Goal: Information Seeking & Learning: Learn about a topic

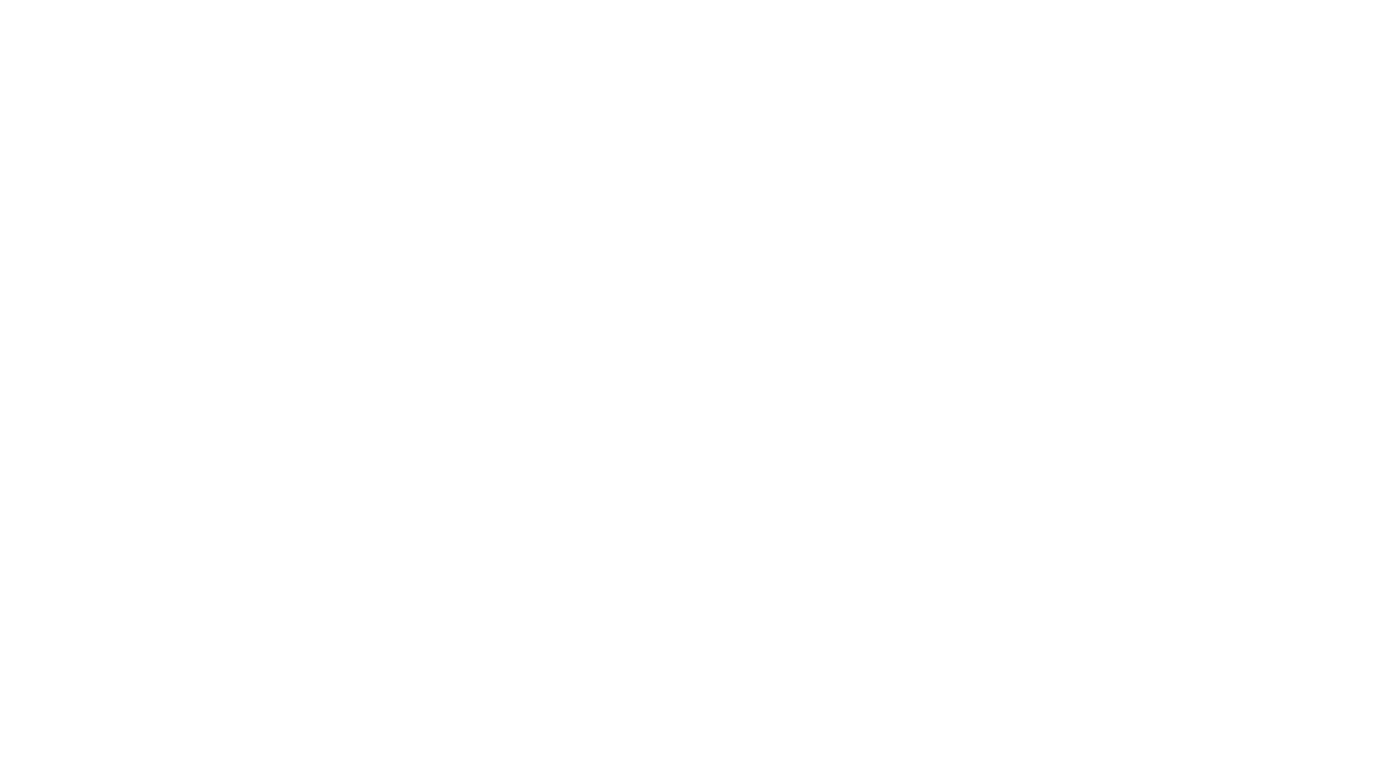
select select
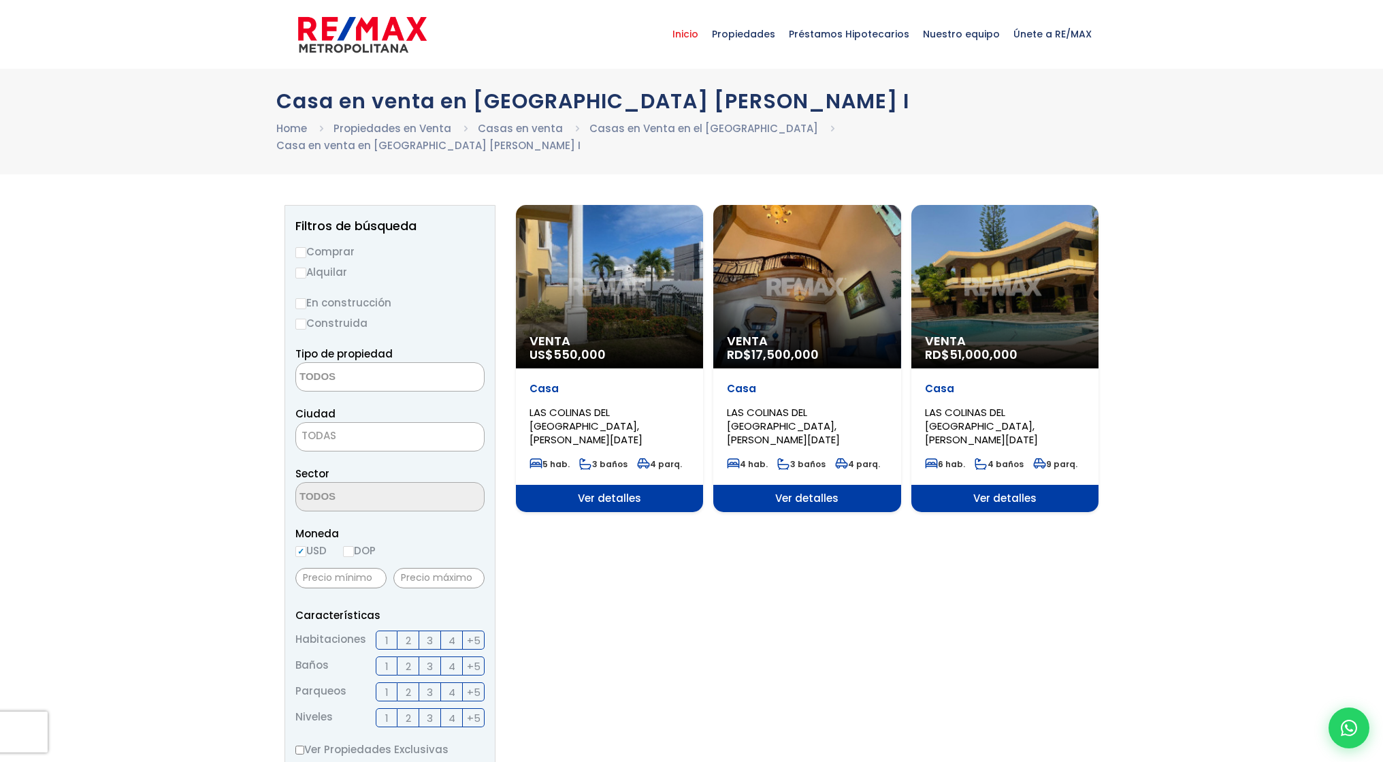
click at [694, 30] on span "Inicio" at bounding box center [685, 34] width 39 height 41
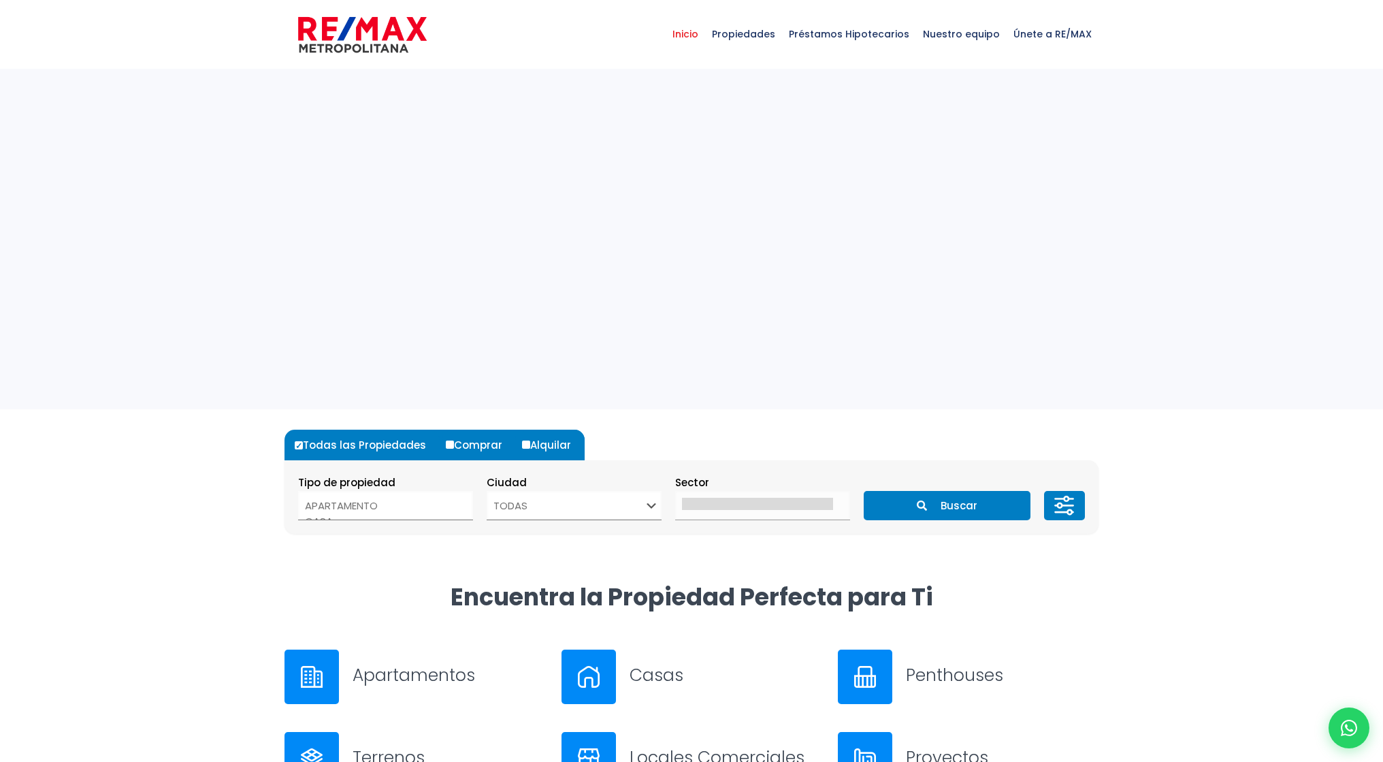
select select
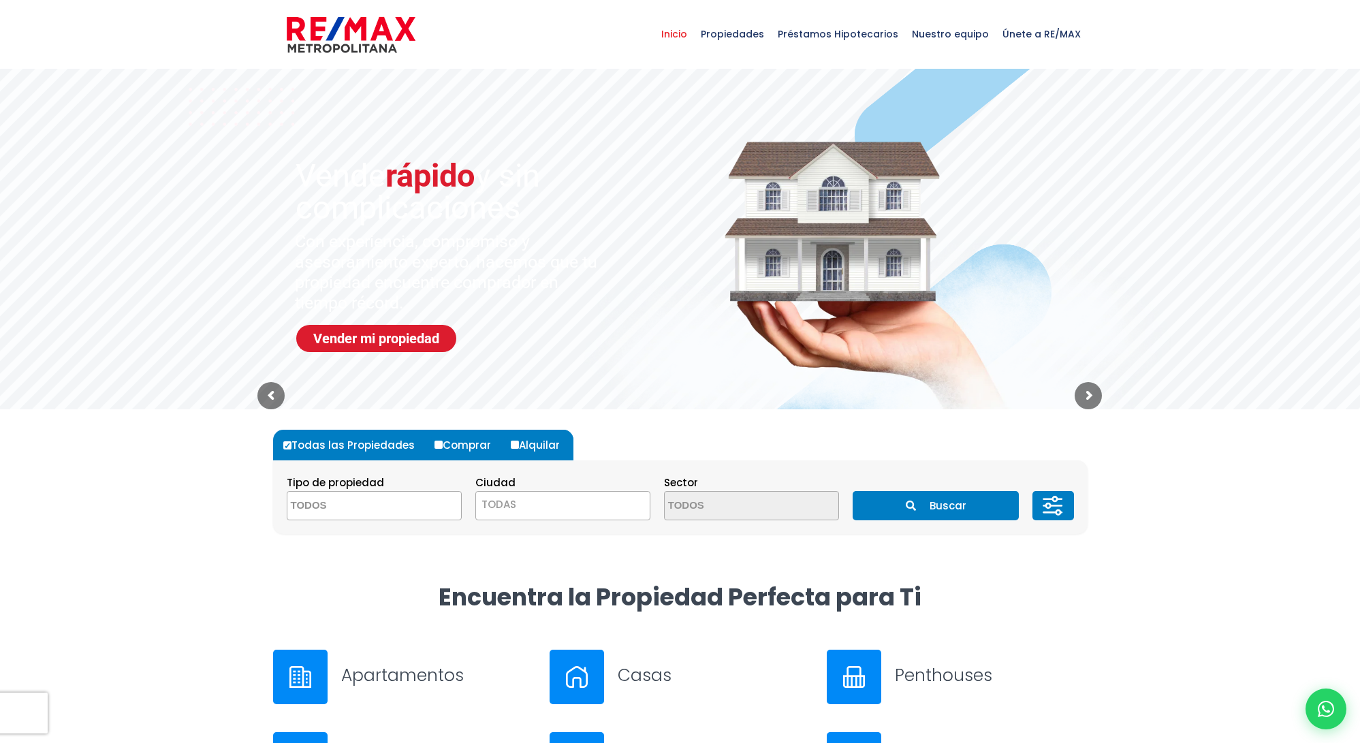
click at [683, 33] on span "Inicio" at bounding box center [673, 34] width 39 height 41
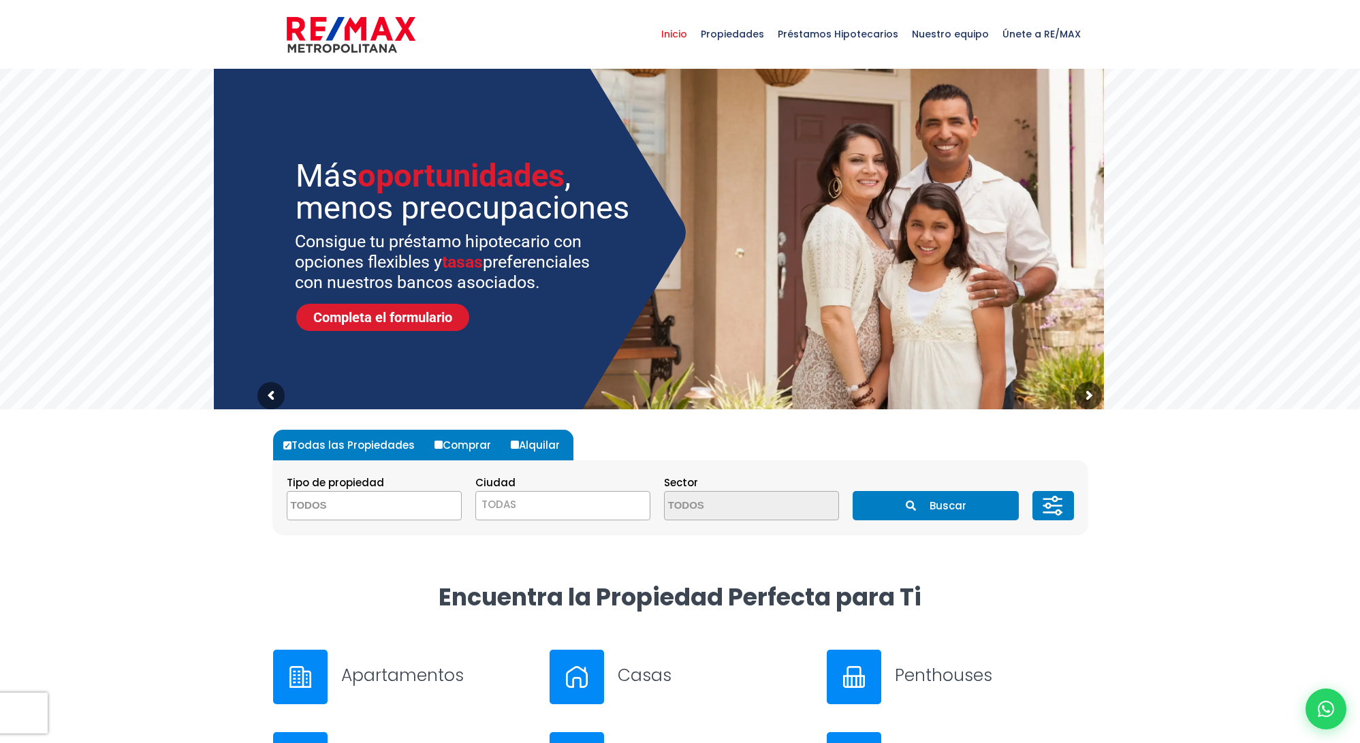
click at [325, 507] on textarea "Search" at bounding box center [353, 506] width 132 height 29
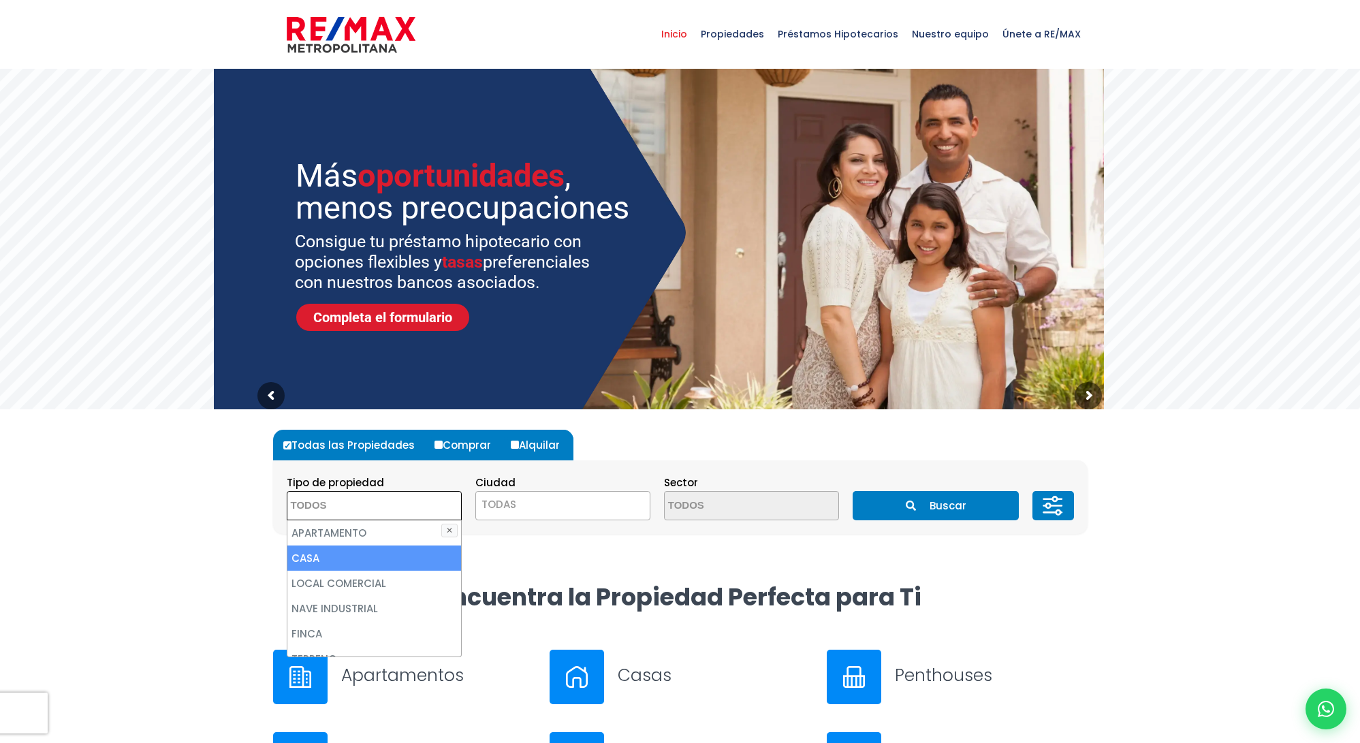
click at [304, 564] on li "CASA" at bounding box center [374, 557] width 174 height 25
select select "house"
click at [321, 557] on li "CASA" at bounding box center [374, 557] width 174 height 25
click at [345, 560] on li "CASA" at bounding box center [374, 557] width 174 height 25
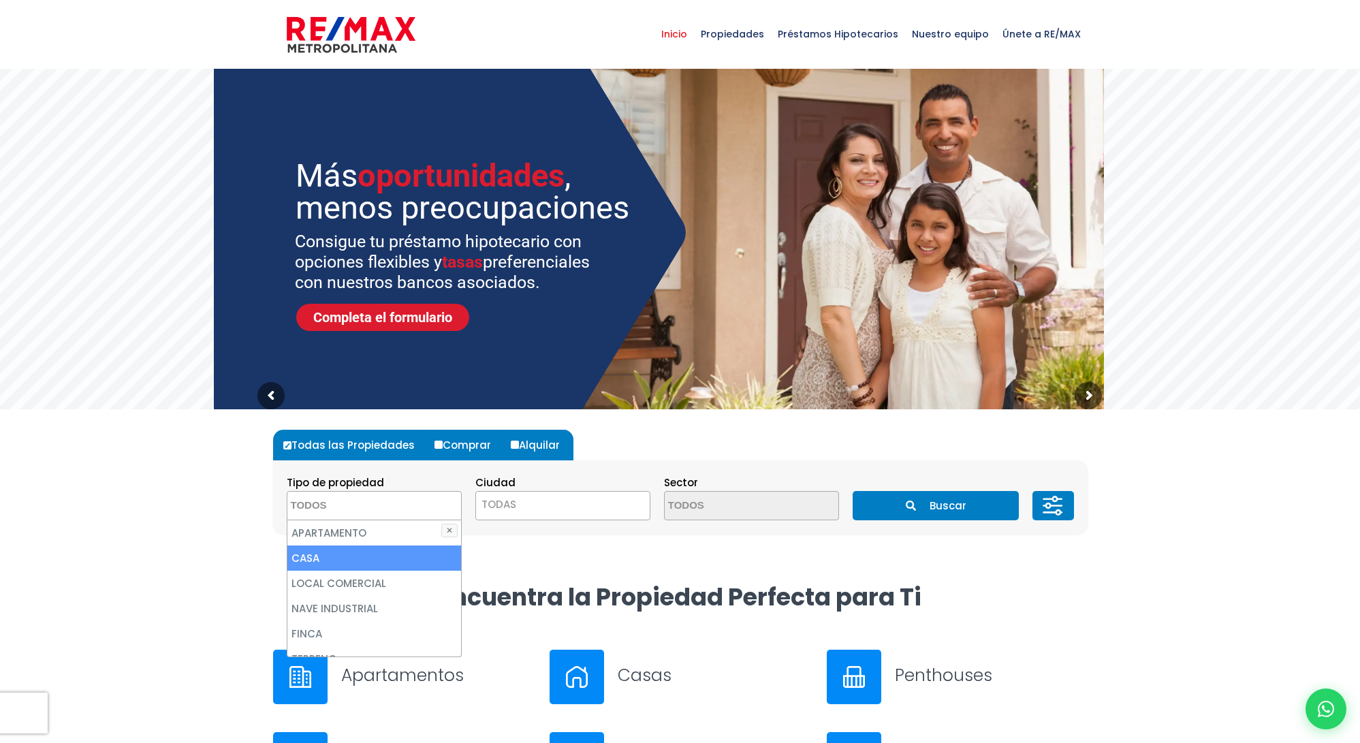
select select "house"
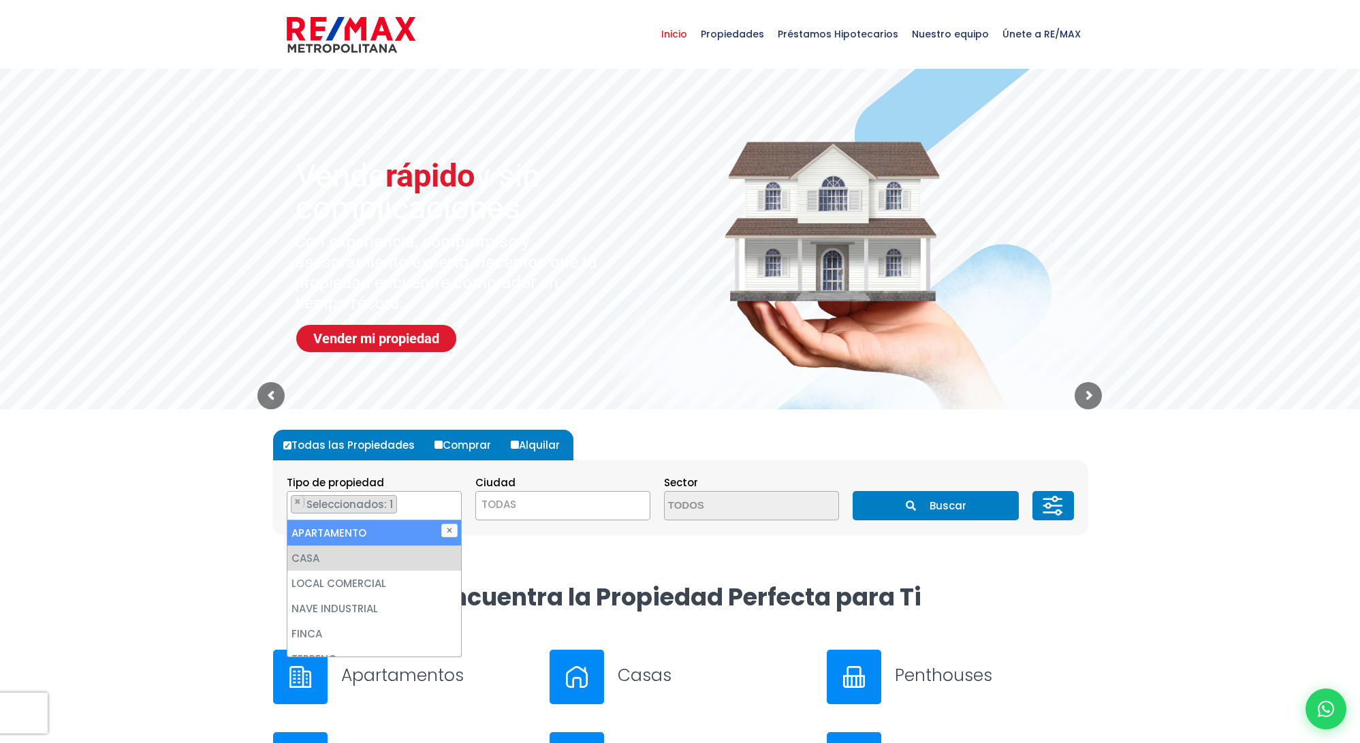
click at [526, 507] on span "TODAS" at bounding box center [563, 504] width 174 height 19
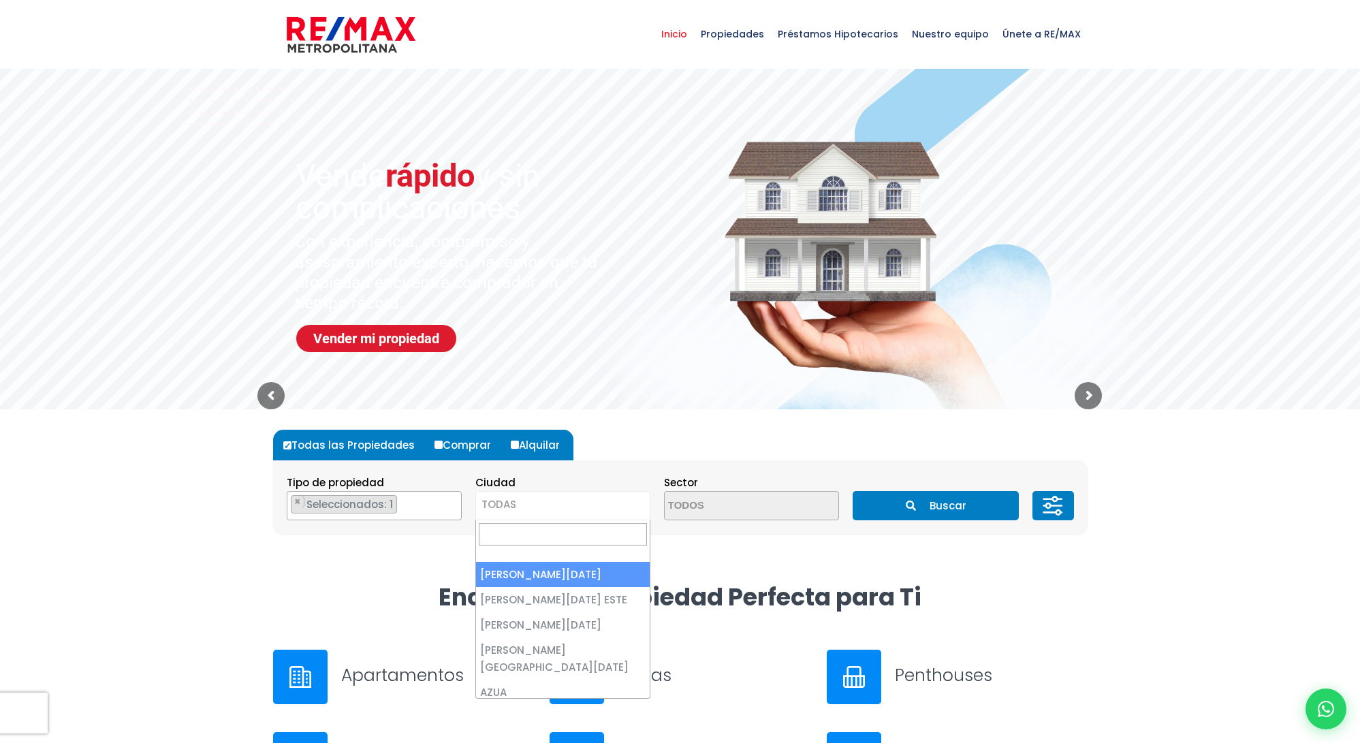
select select "1"
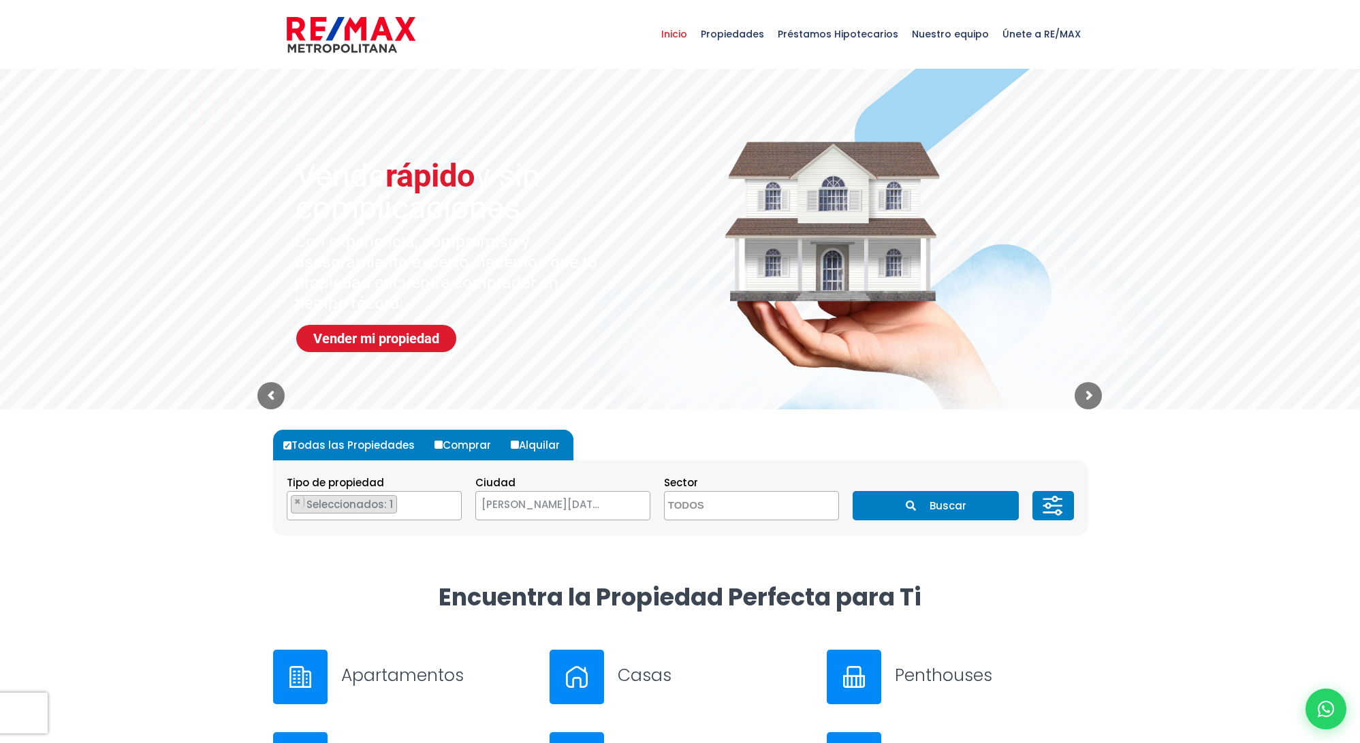
click at [702, 506] on textarea "Search" at bounding box center [731, 506] width 132 height 29
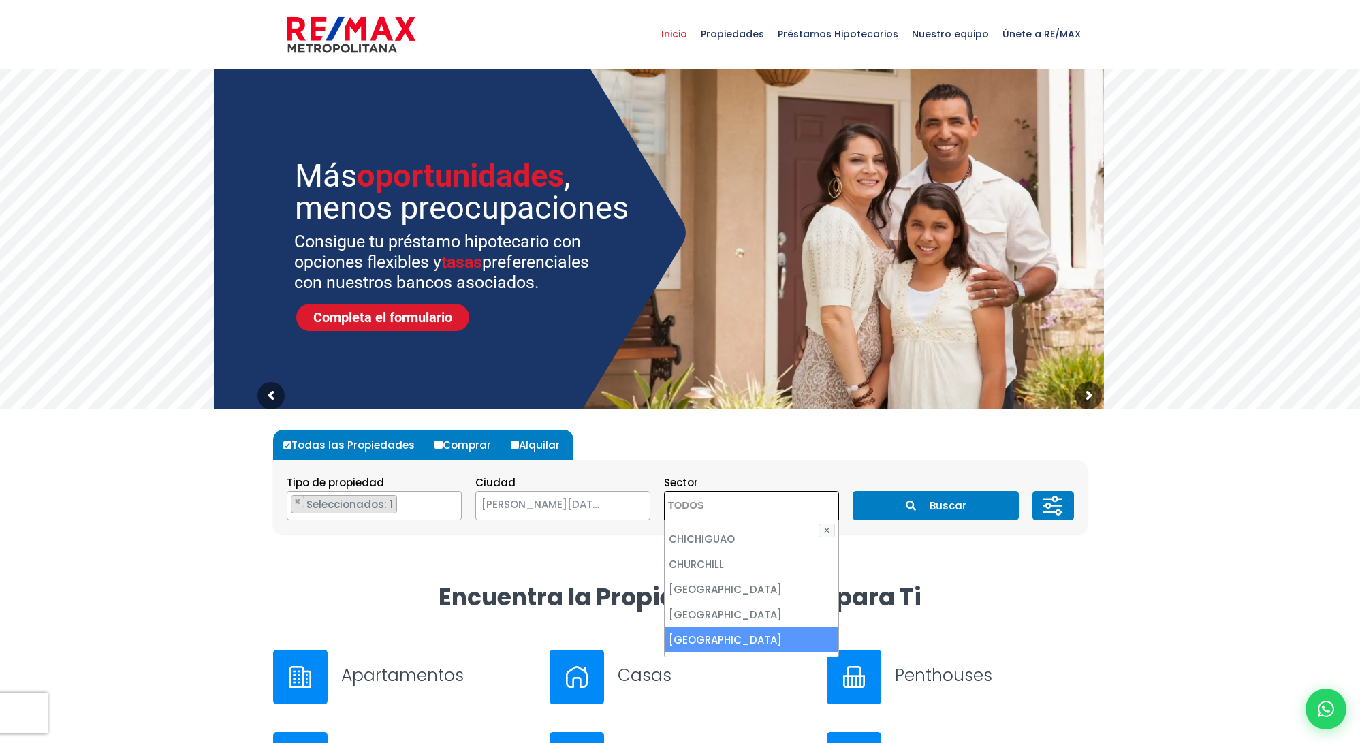
scroll to position [953, 0]
click at [709, 652] on li "COLINAS DE LOS RÍOS" at bounding box center [752, 664] width 174 height 25
select select "37"
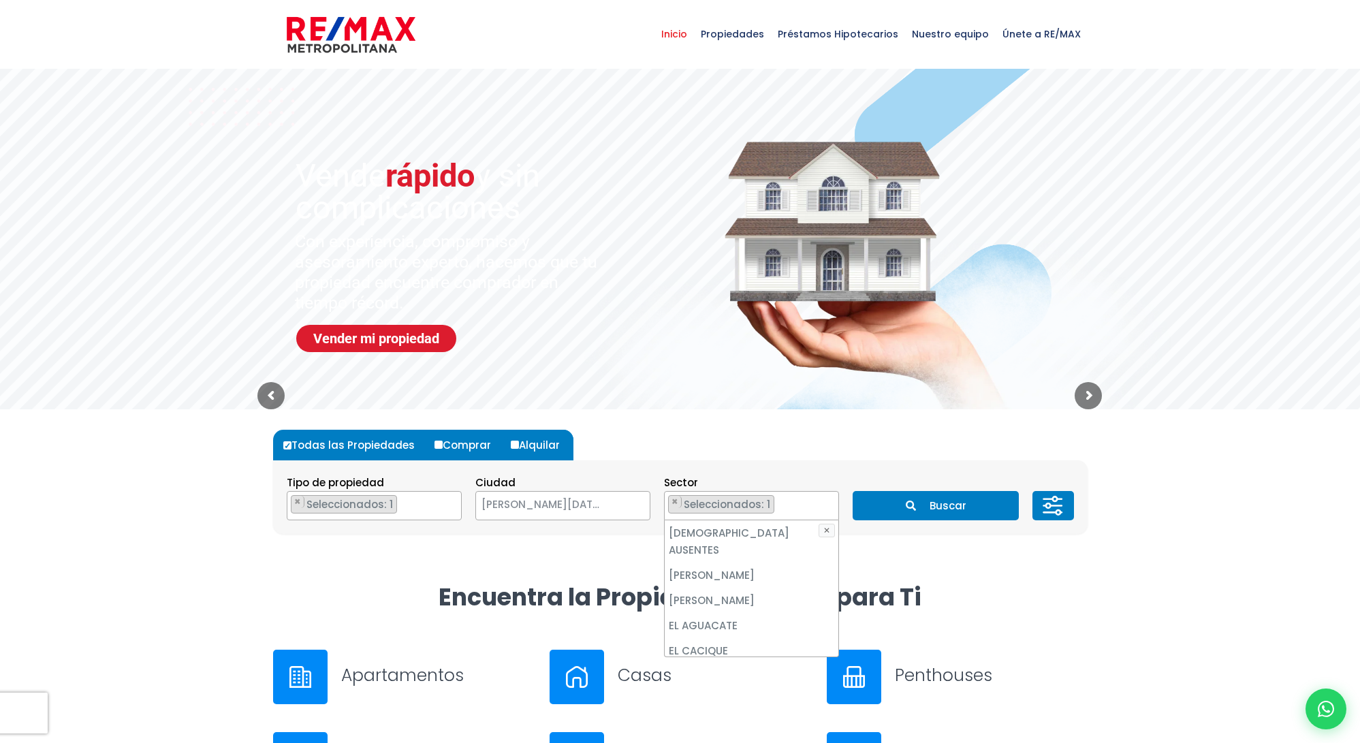
scroll to position [1430, 0]
click at [702, 671] on li "EL DUCADO" at bounding box center [752, 683] width 174 height 25
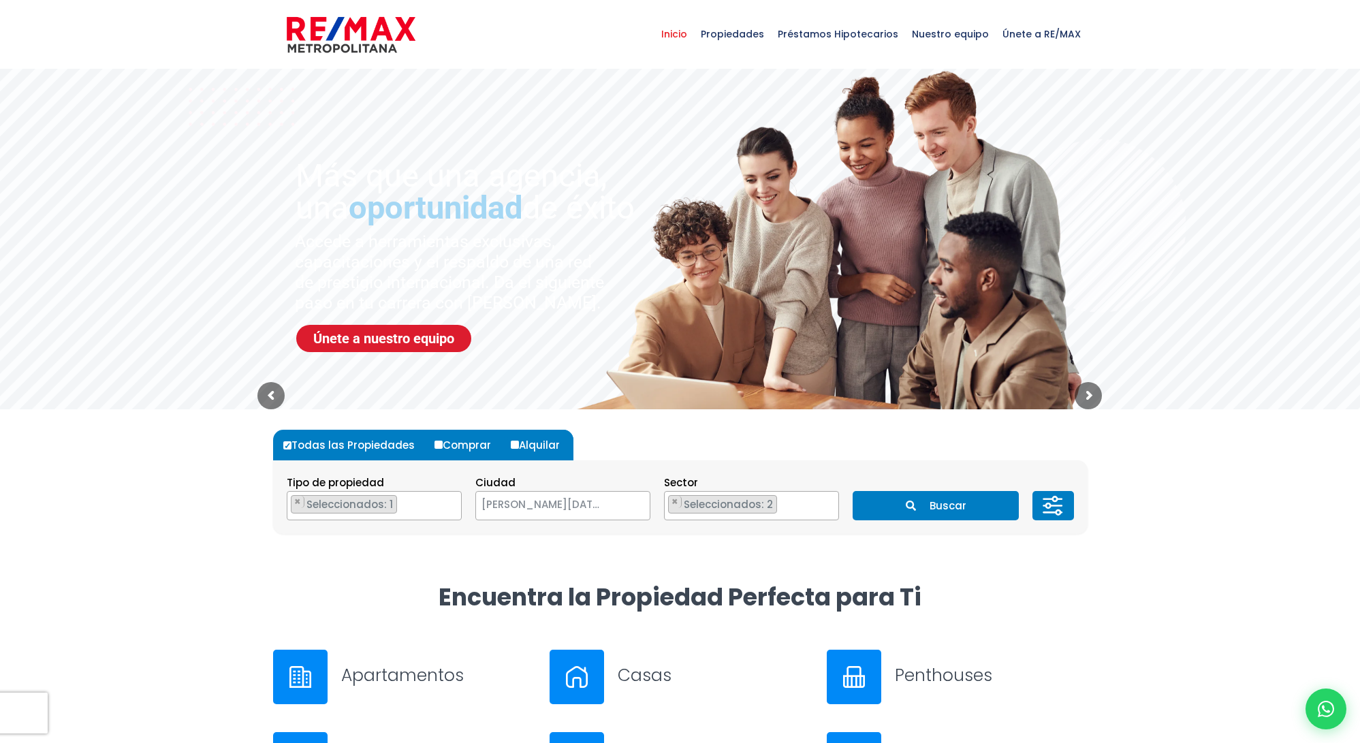
click at [932, 502] on button "Buscar" at bounding box center [935, 505] width 166 height 29
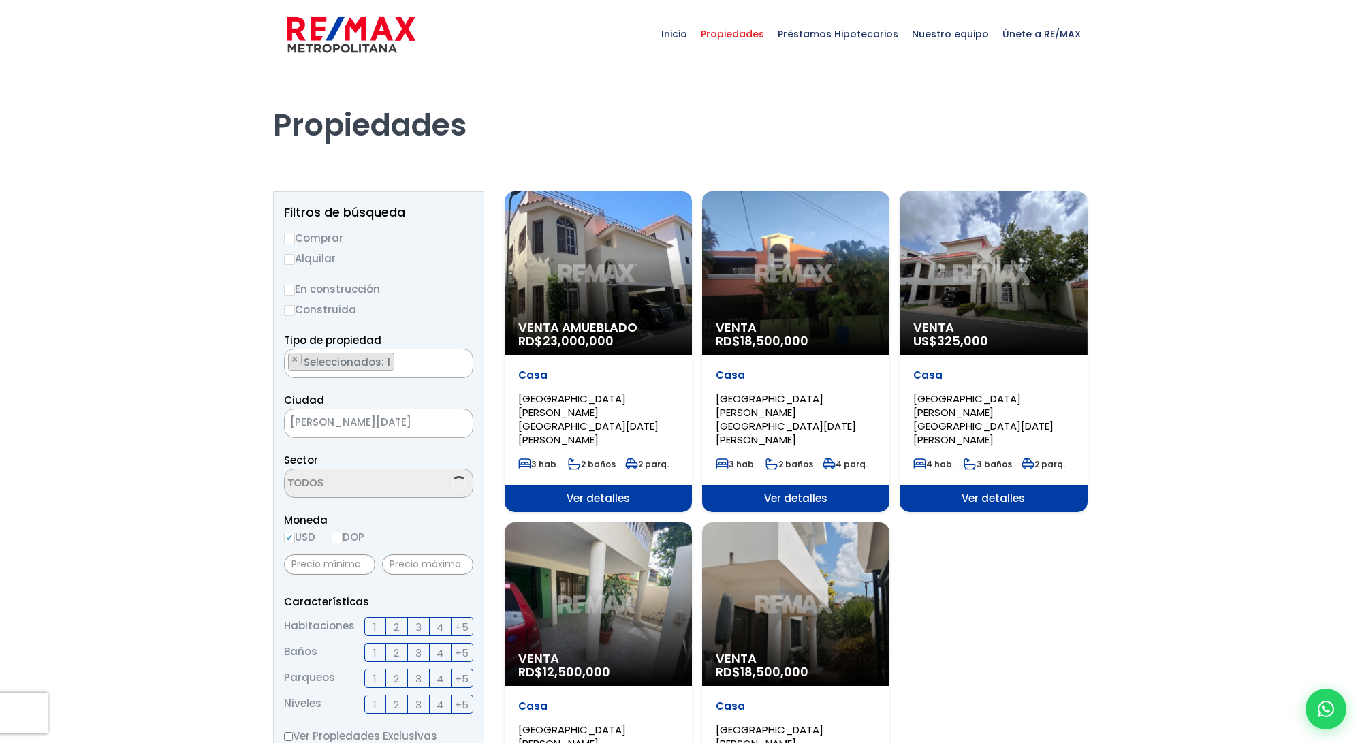
select select "37"
click at [416, 489] on ul "× Seleccionados: 2 × Seleccionados: 2" at bounding box center [370, 483] width 171 height 29
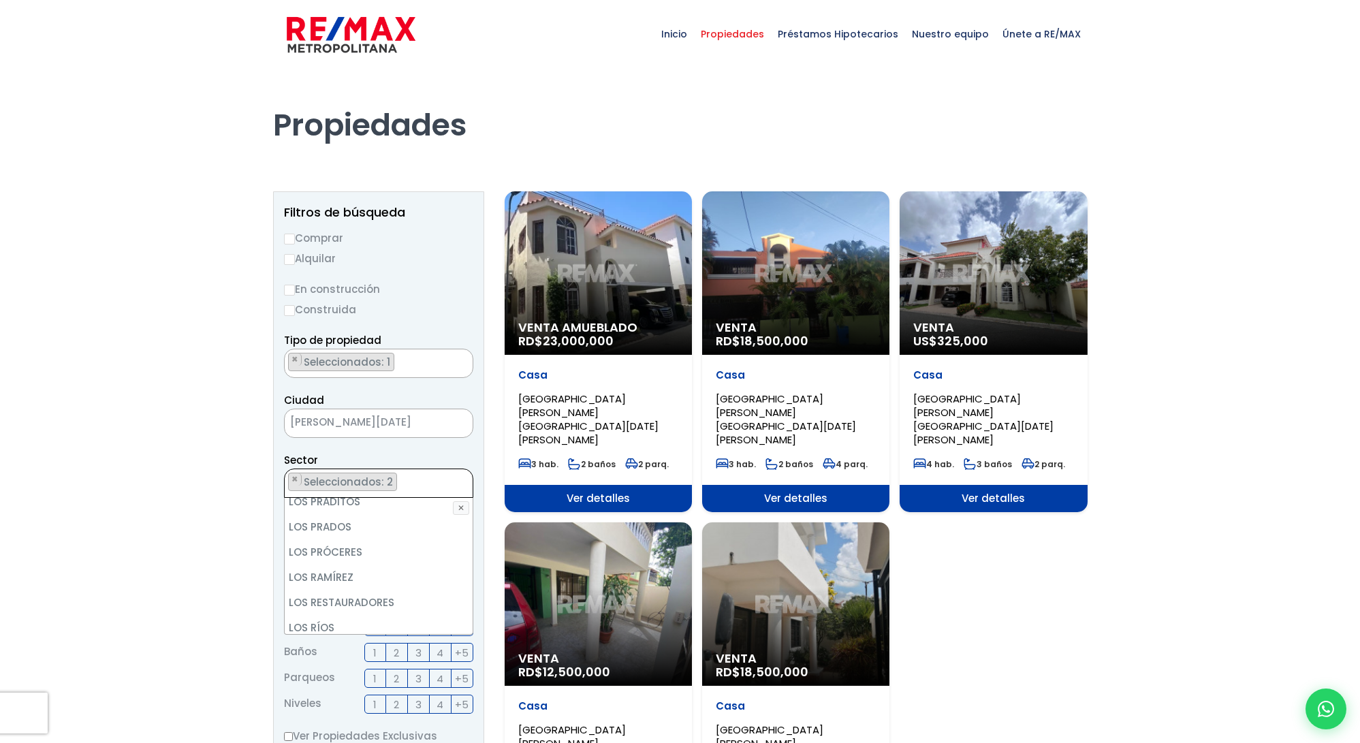
scroll to position [4149, 0]
click at [432, 615] on li "LOS RÍOS" at bounding box center [379, 627] width 188 height 25
click at [1230, 492] on div at bounding box center [680, 612] width 1360 height 1087
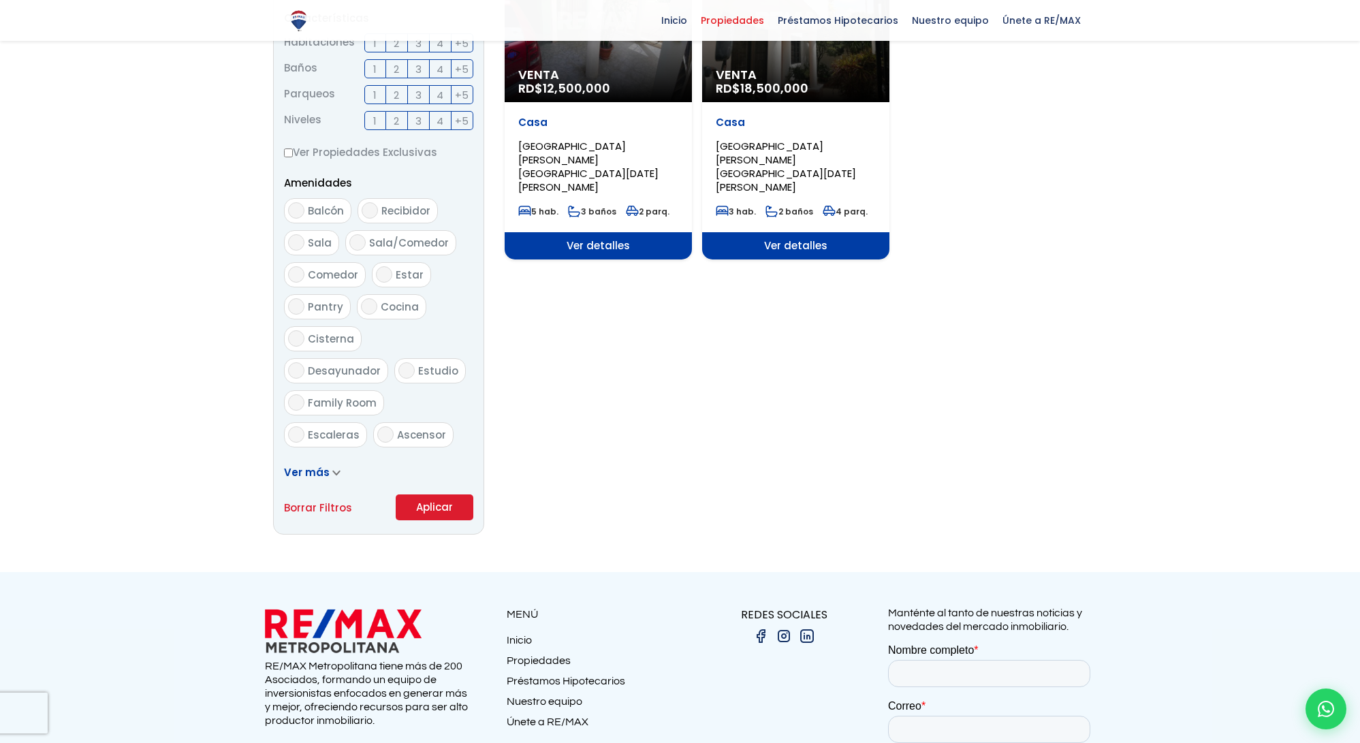
scroll to position [613, 0]
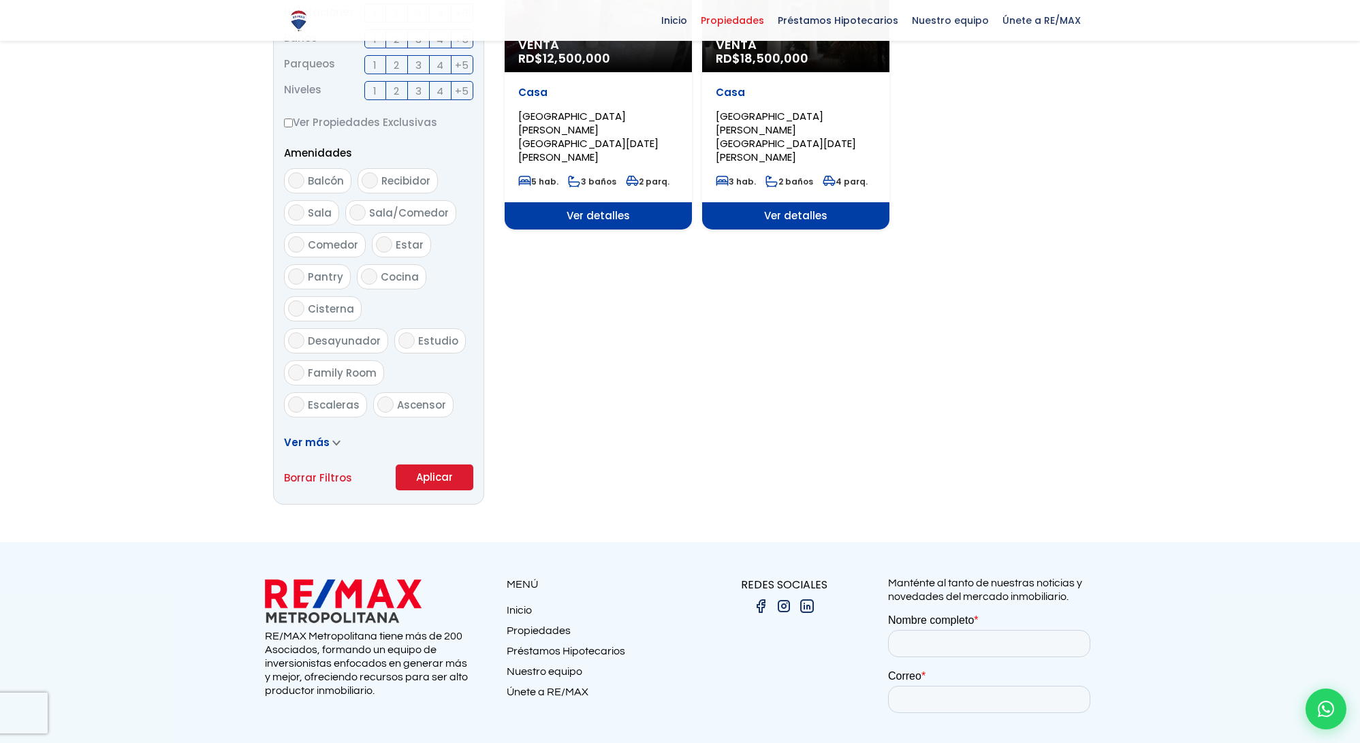
click at [417, 481] on button "Aplicar" at bounding box center [435, 477] width 78 height 26
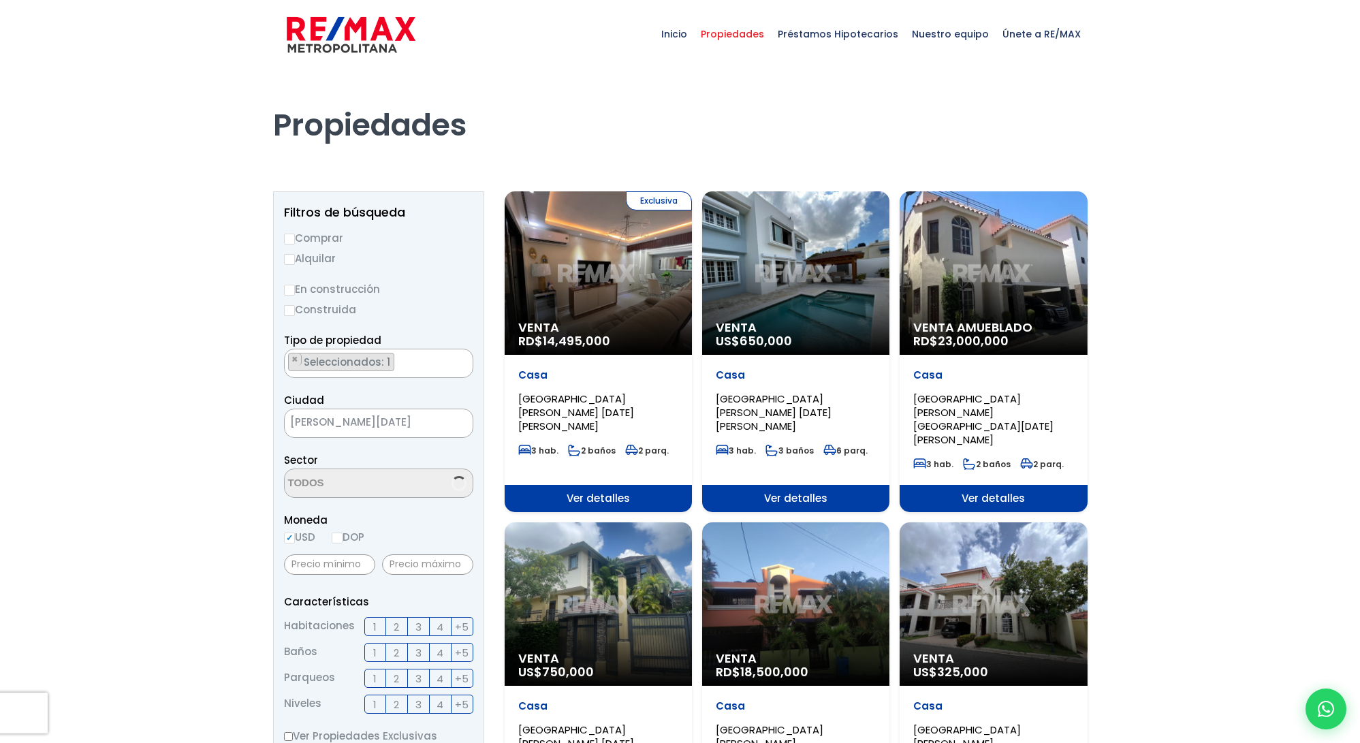
select select "37"
click at [290, 238] on input "Comprar" at bounding box center [289, 239] width 11 height 11
radio input "true"
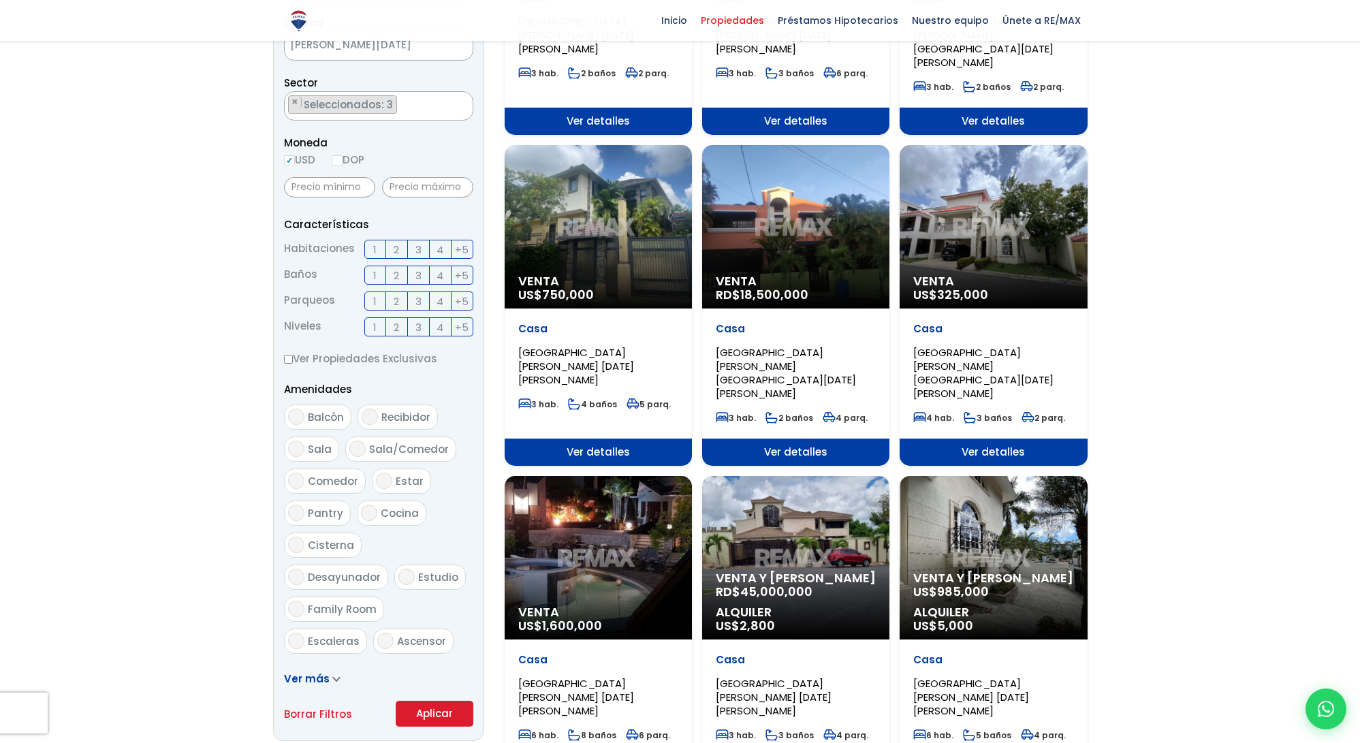
scroll to position [477, 0]
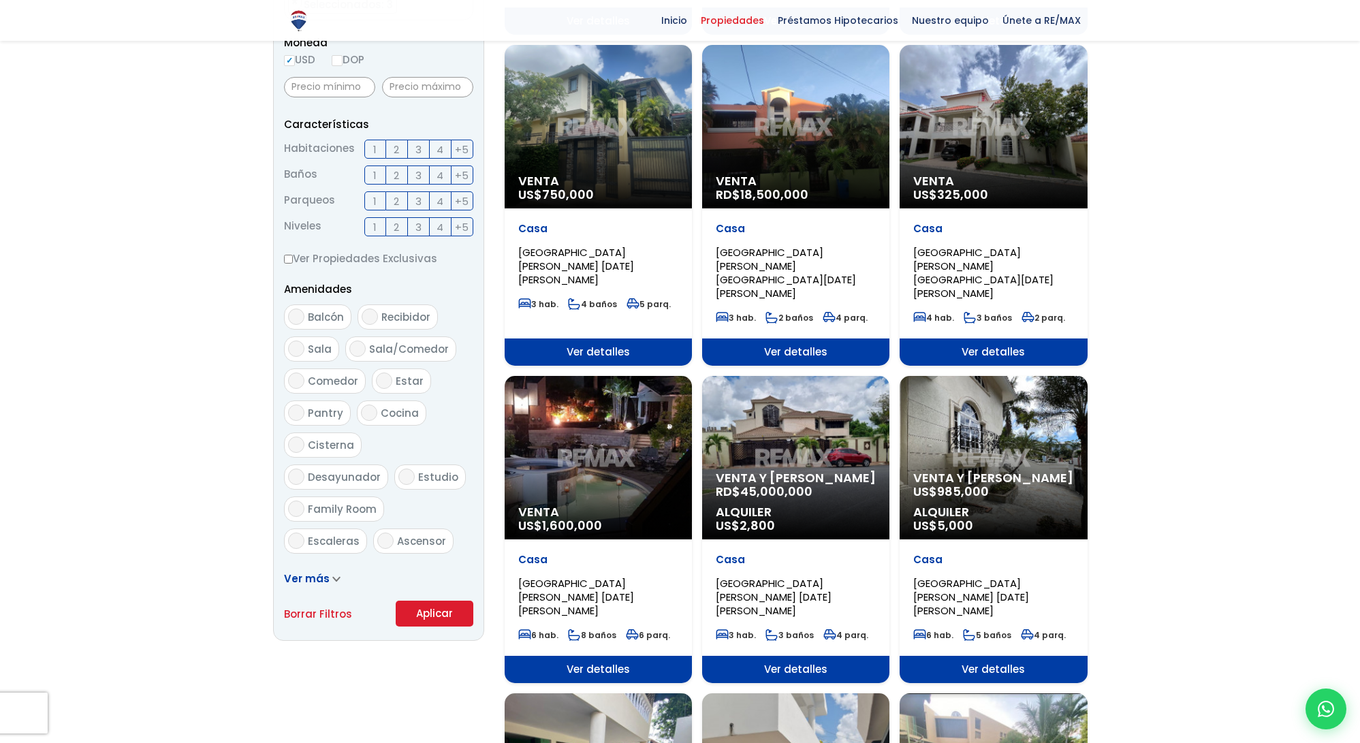
click at [415, 609] on button "Aplicar" at bounding box center [435, 614] width 78 height 26
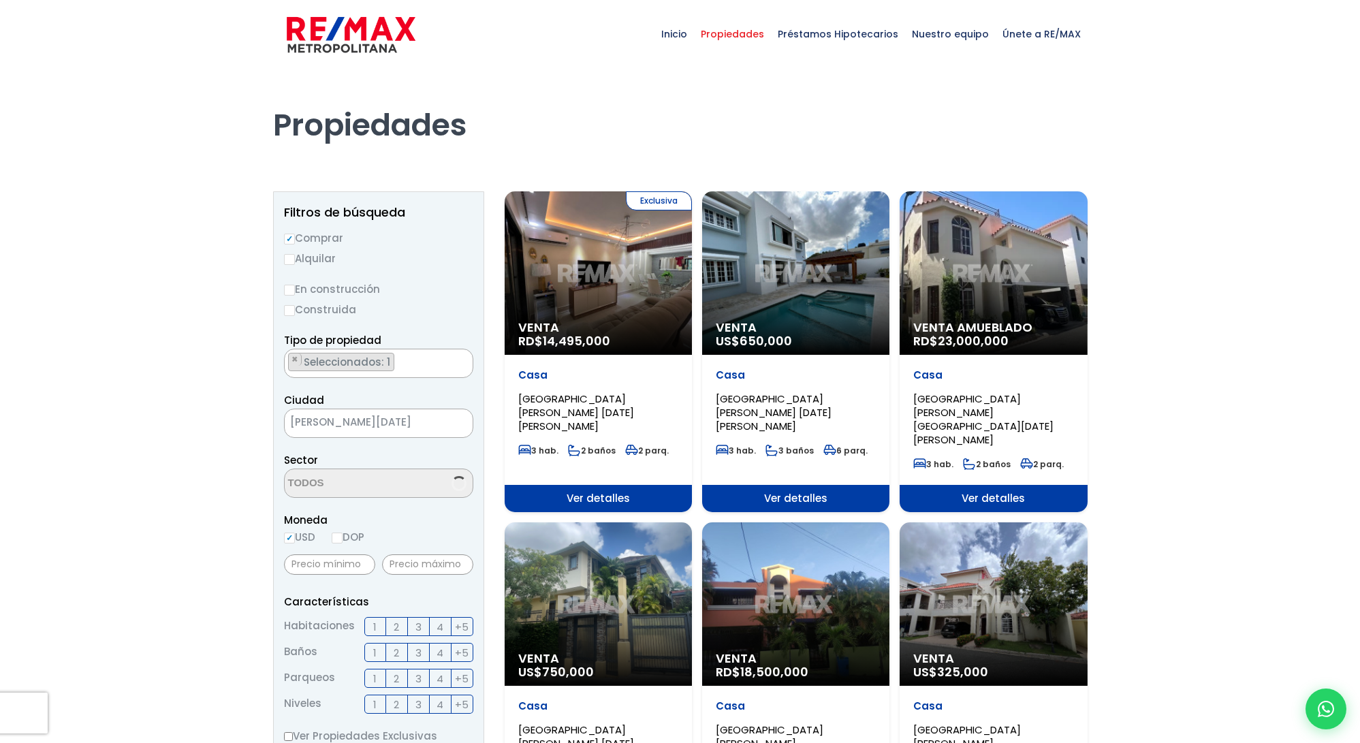
select select "37"
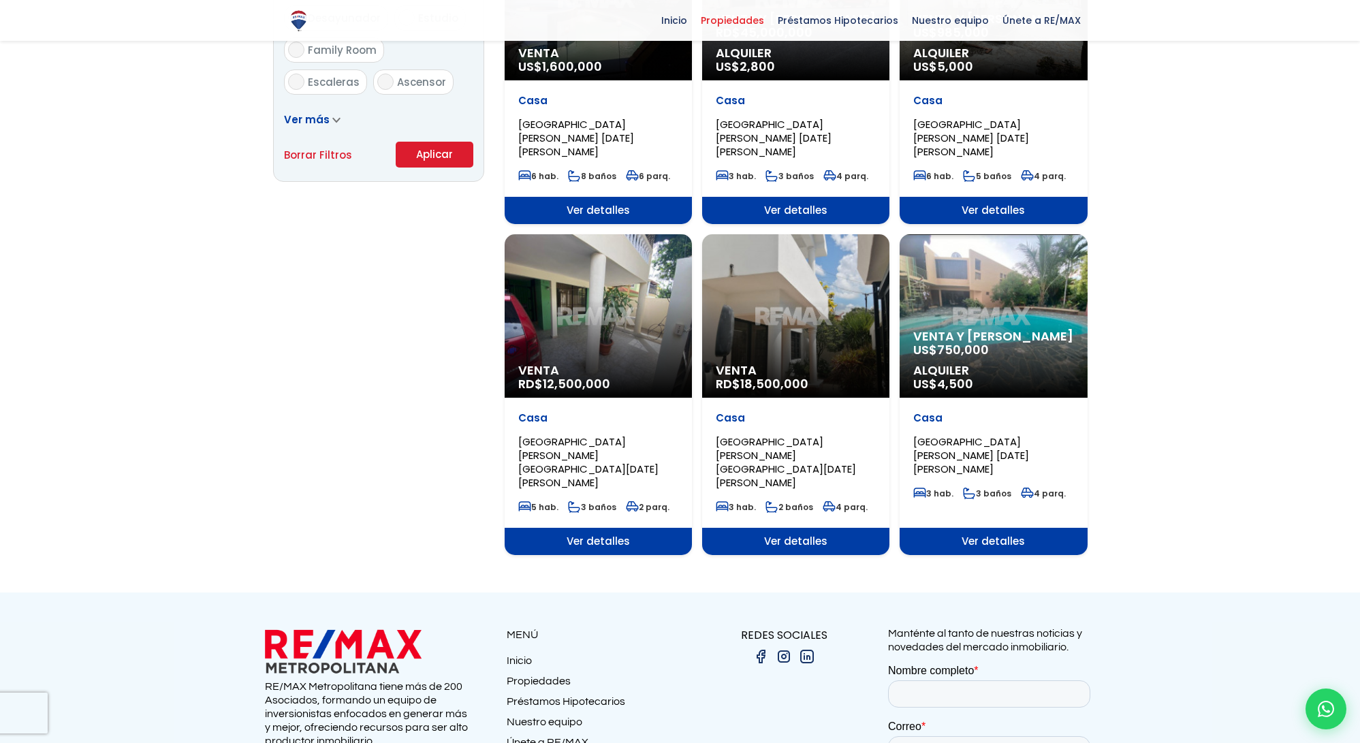
scroll to position [992, 0]
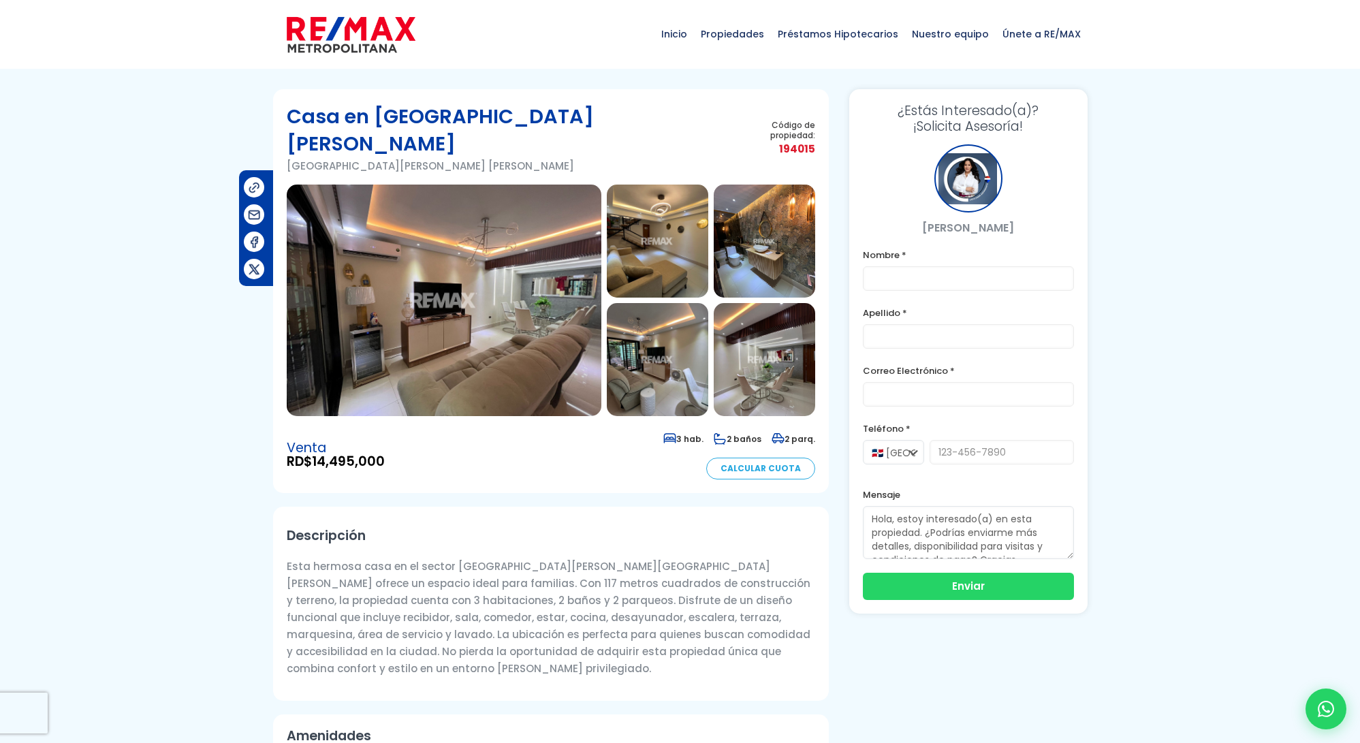
click at [495, 241] on img at bounding box center [444, 300] width 315 height 231
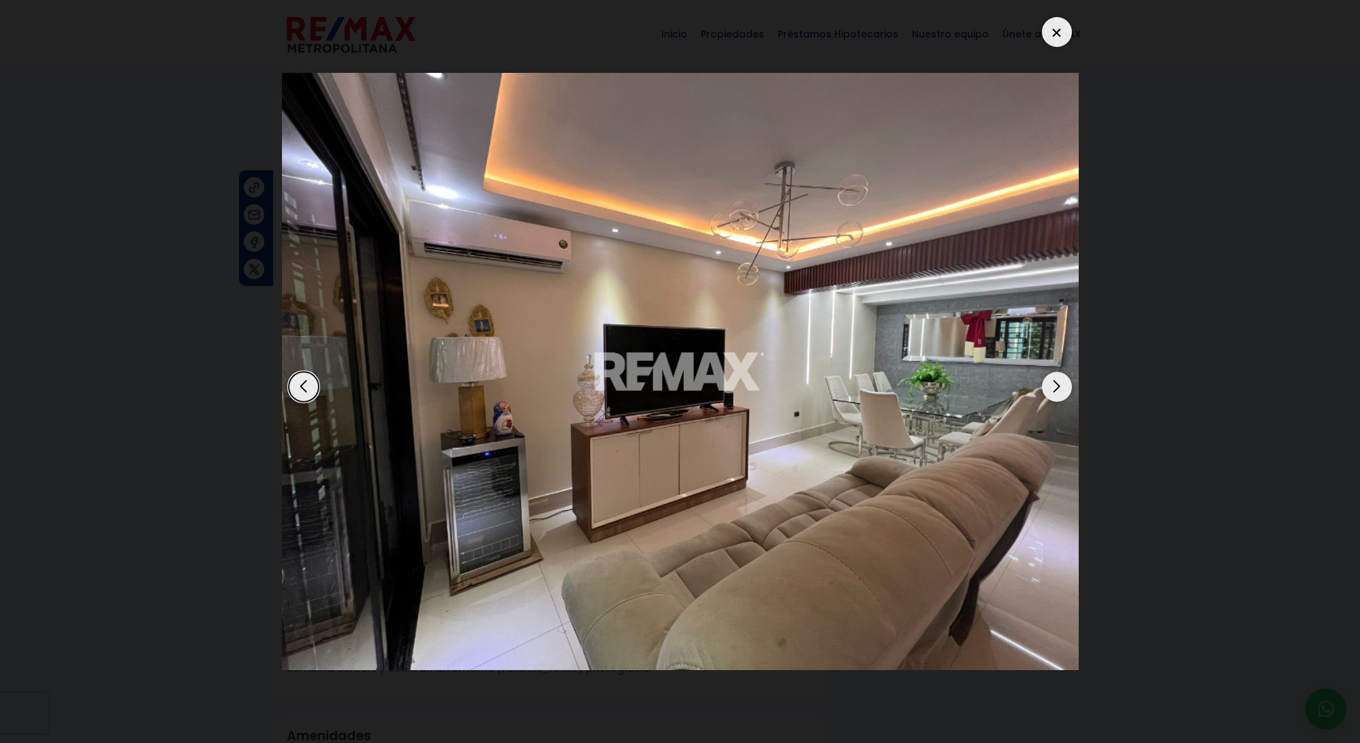
click at [1061, 385] on div "Next slide" at bounding box center [1057, 387] width 30 height 30
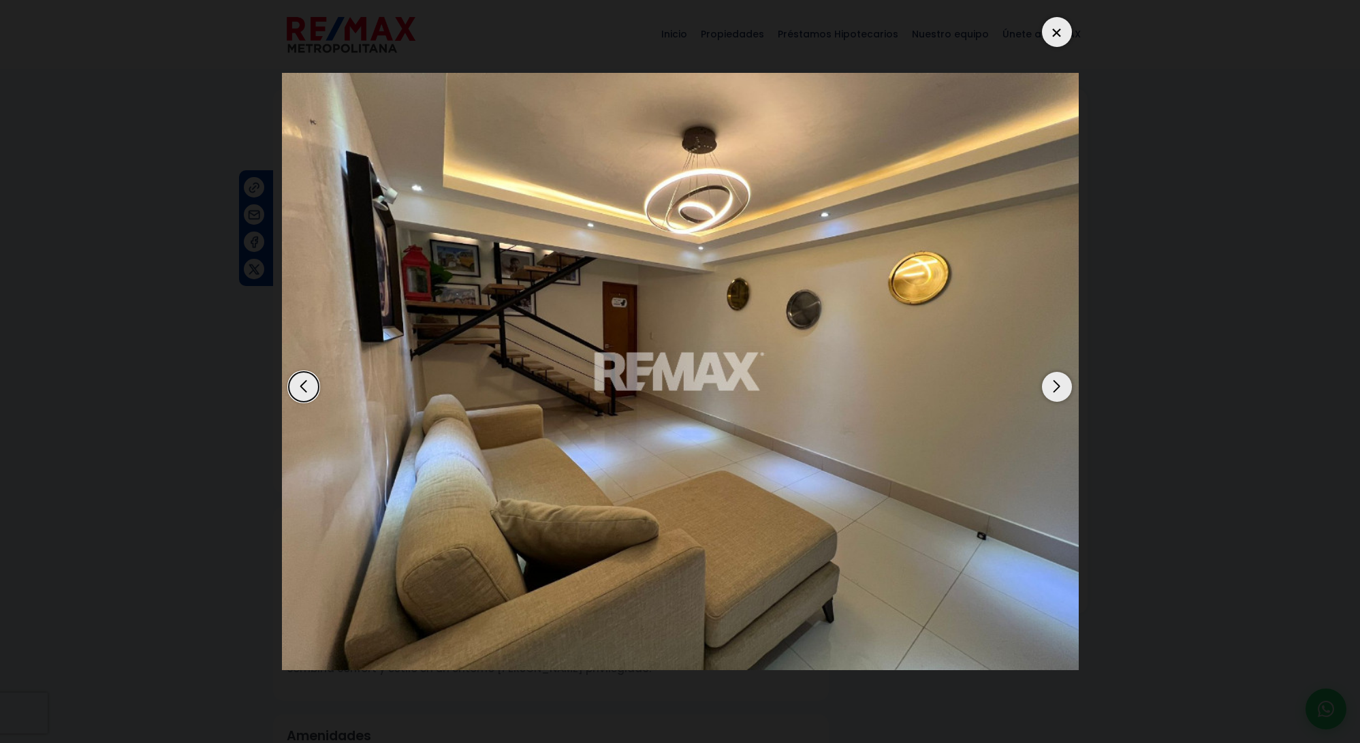
click at [1061, 385] on div "Next slide" at bounding box center [1057, 387] width 30 height 30
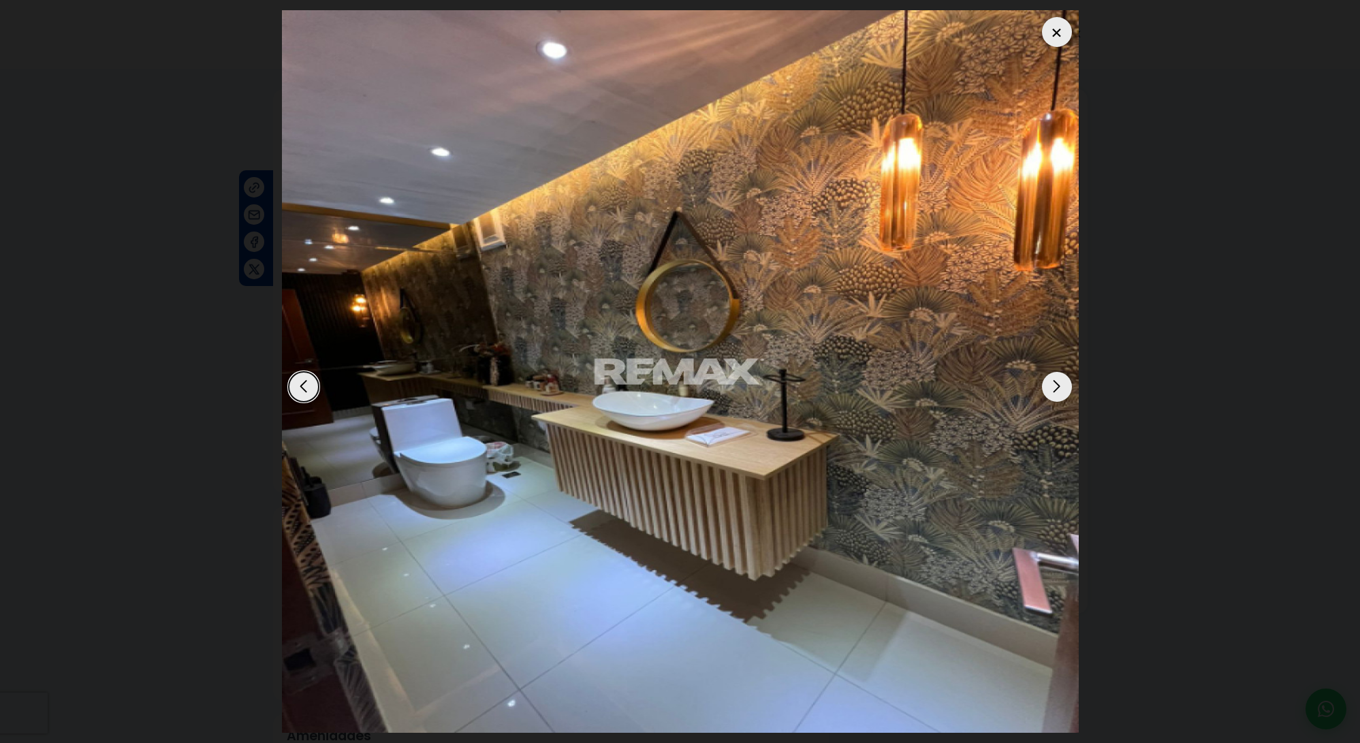
click at [1061, 385] on div "Next slide" at bounding box center [1057, 387] width 30 height 30
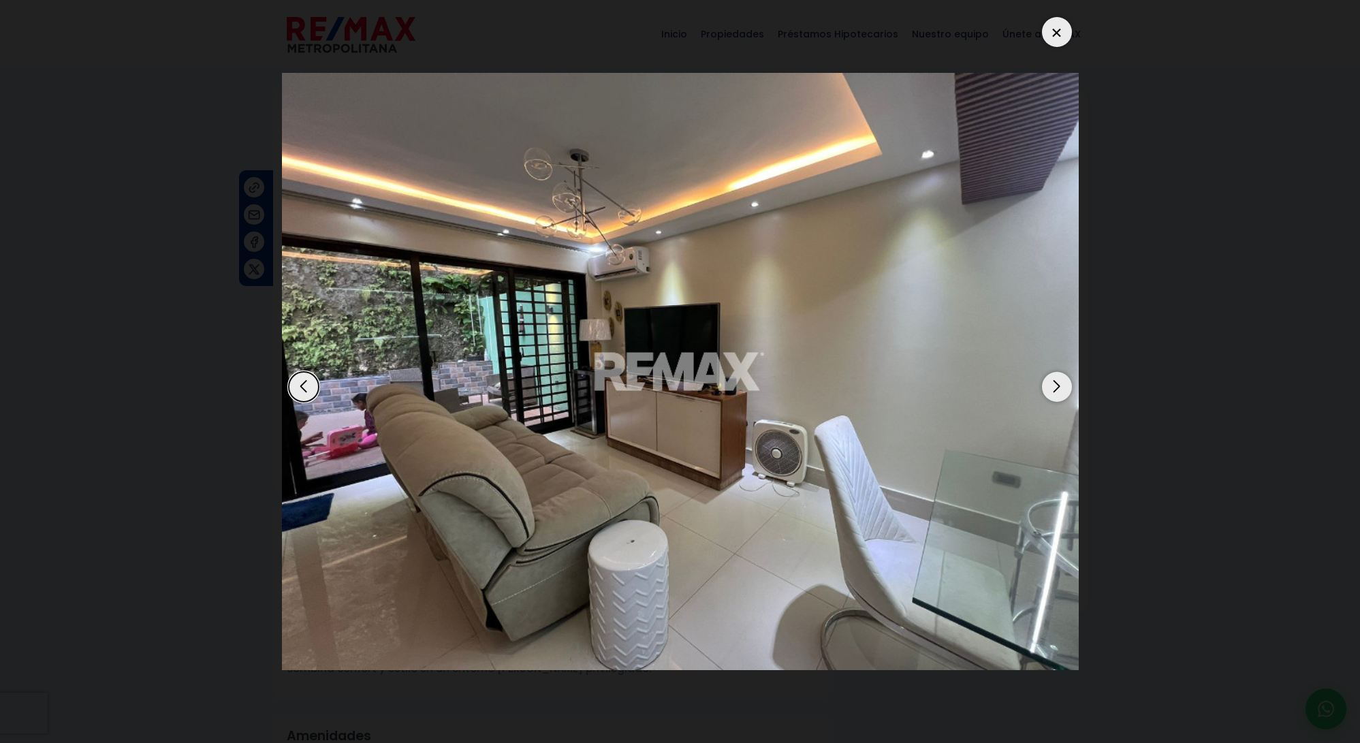
click at [1061, 385] on div "Next slide" at bounding box center [1057, 387] width 30 height 30
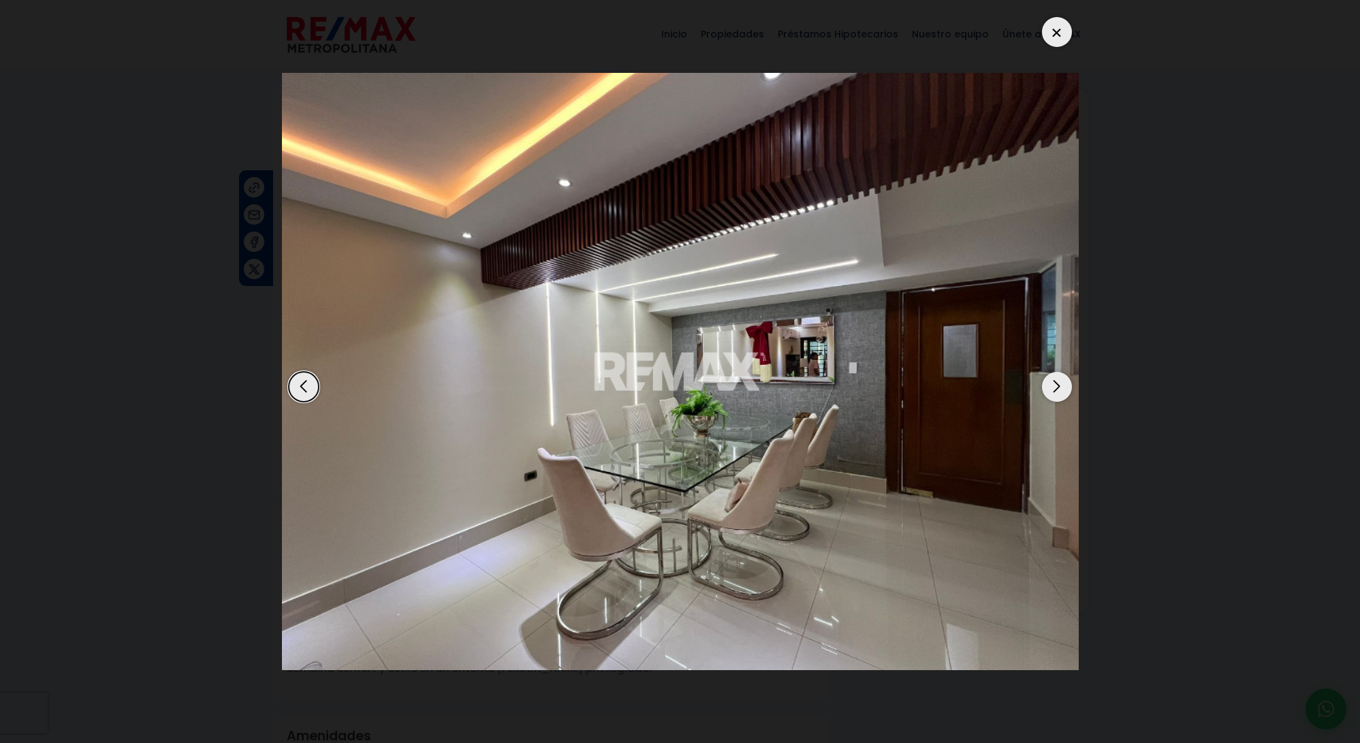
click at [1061, 385] on div "Next slide" at bounding box center [1057, 387] width 30 height 30
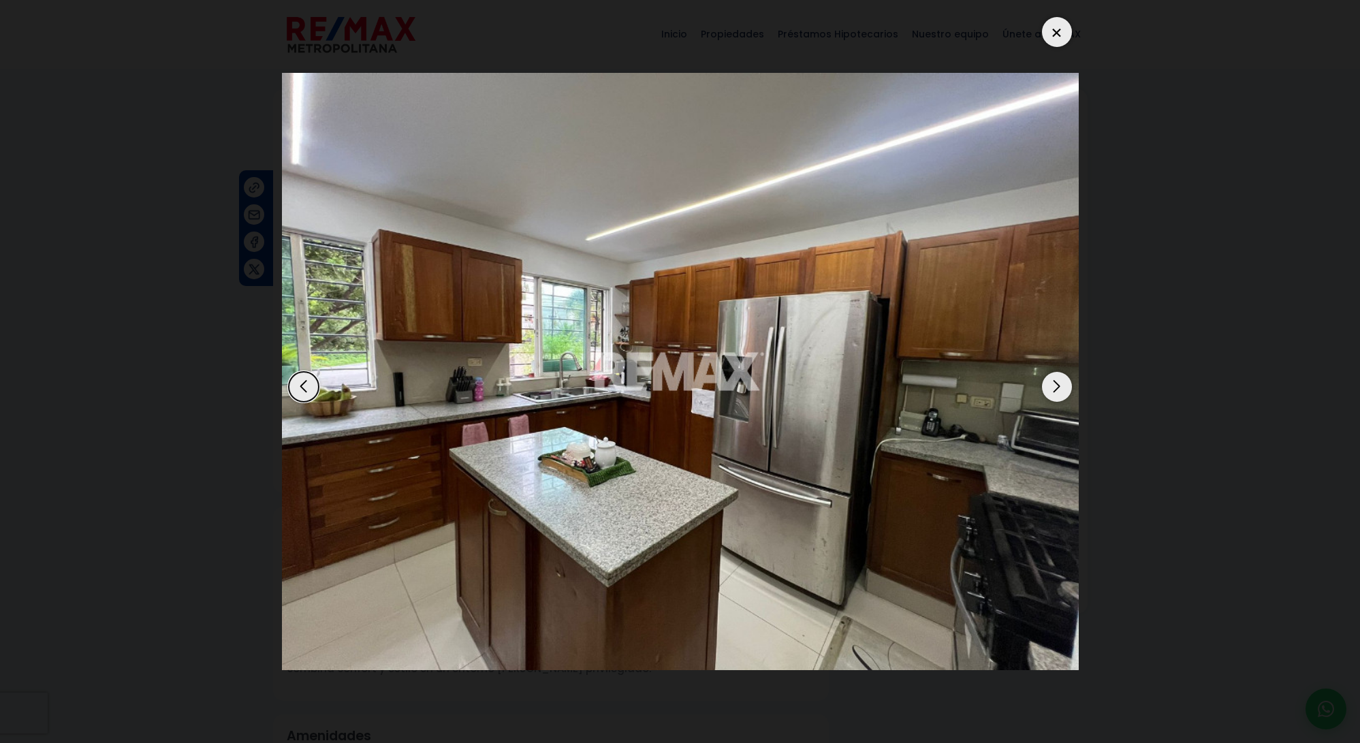
click at [1061, 385] on div "Next slide" at bounding box center [1057, 387] width 30 height 30
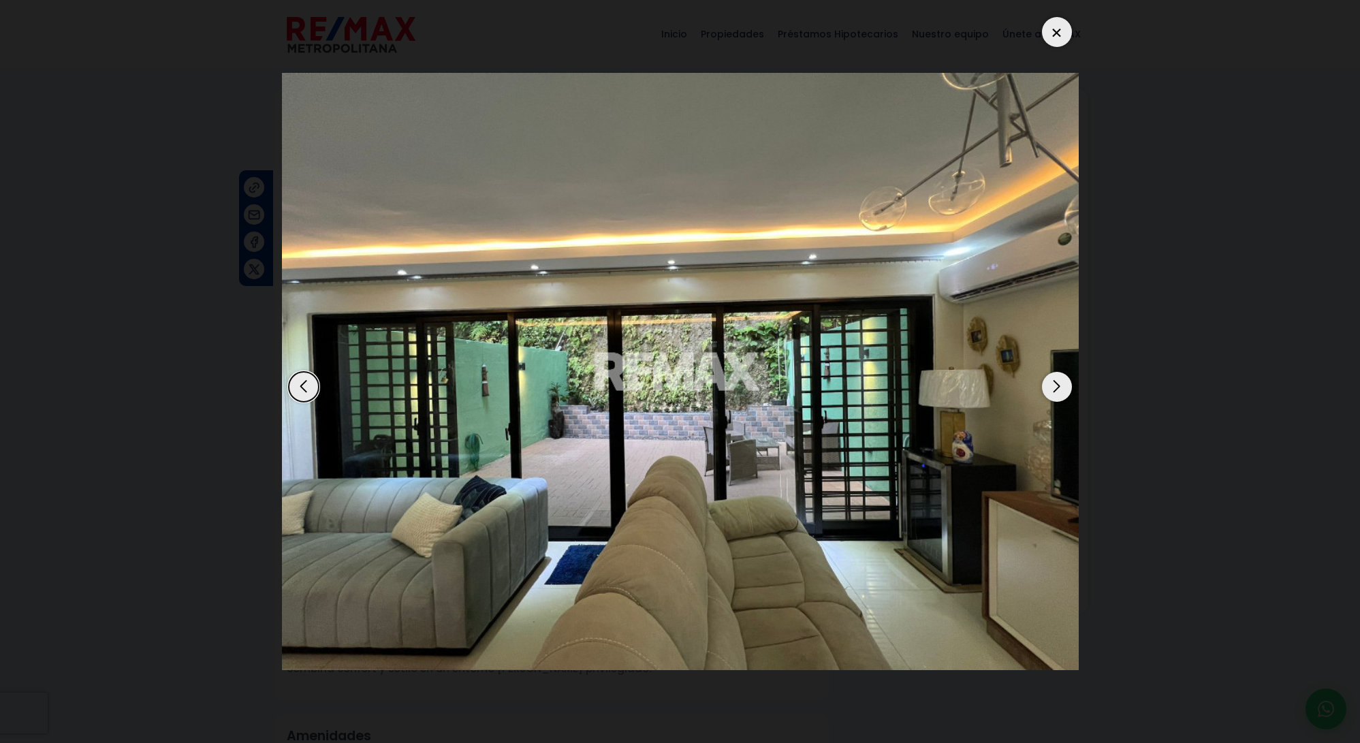
click at [1061, 385] on div "Next slide" at bounding box center [1057, 387] width 30 height 30
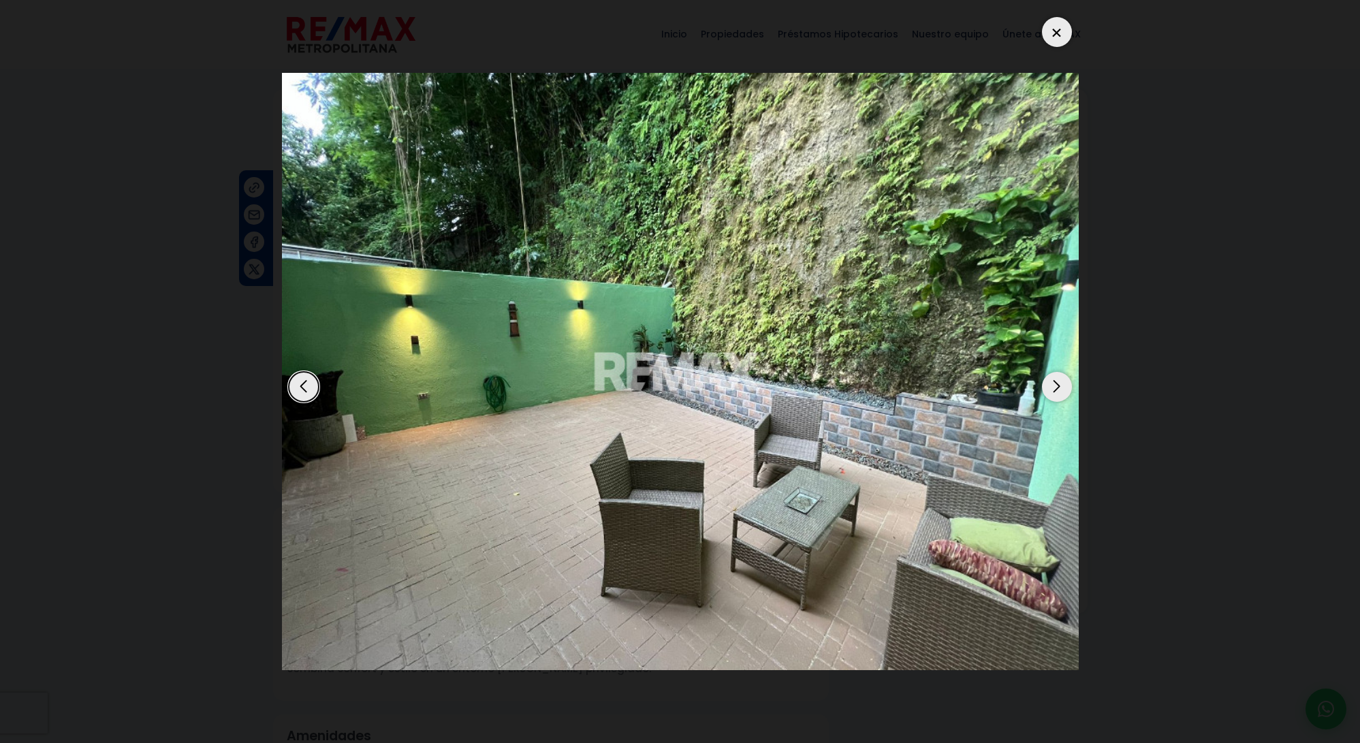
click at [1061, 385] on div "Next slide" at bounding box center [1057, 387] width 30 height 30
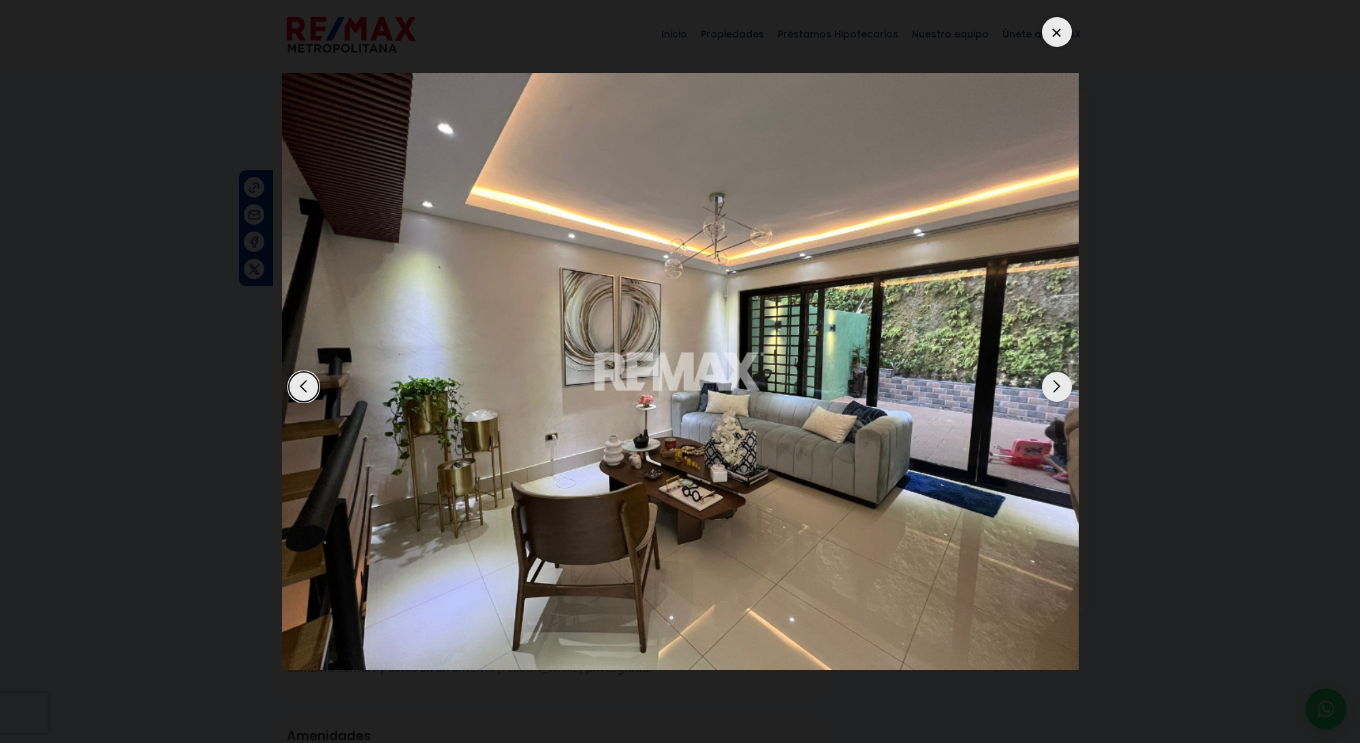
click at [1061, 385] on div "Next slide" at bounding box center [1057, 387] width 30 height 30
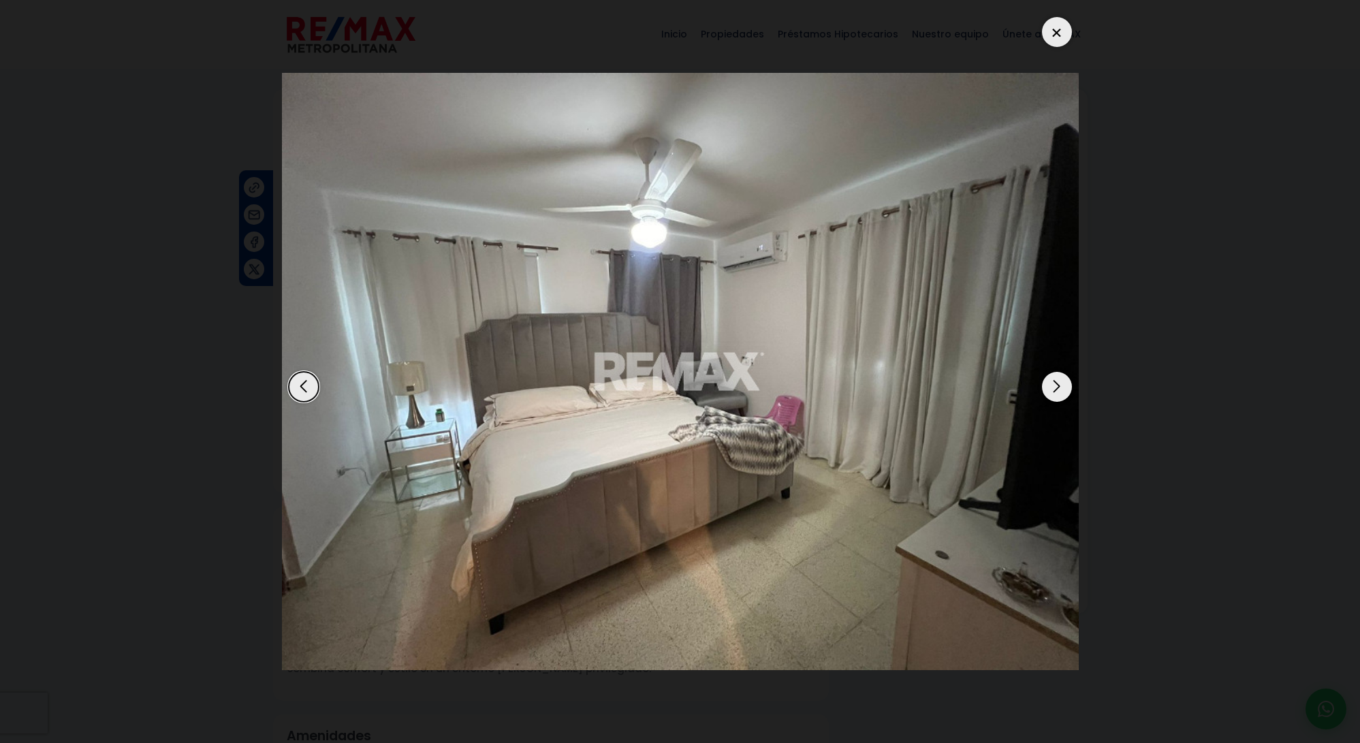
click at [1061, 385] on div "Next slide" at bounding box center [1057, 387] width 30 height 30
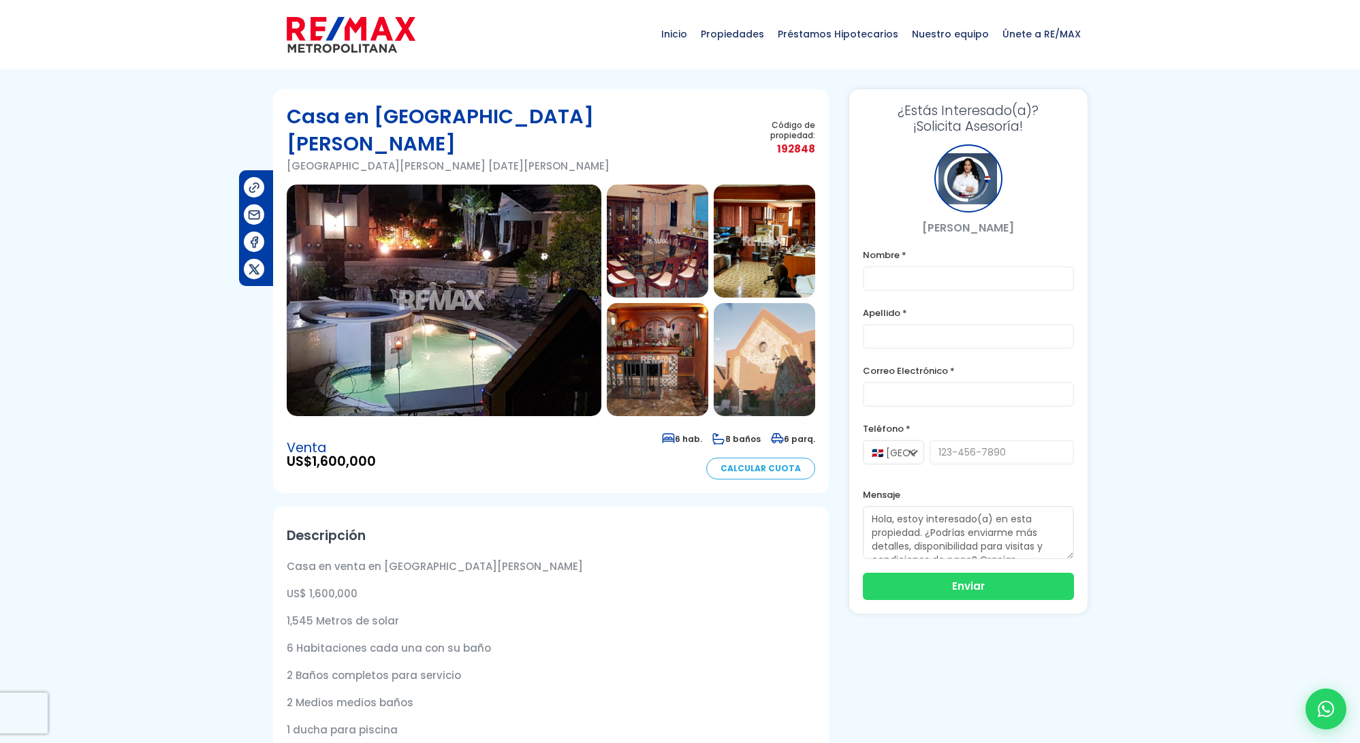
click at [415, 271] on img at bounding box center [444, 300] width 315 height 231
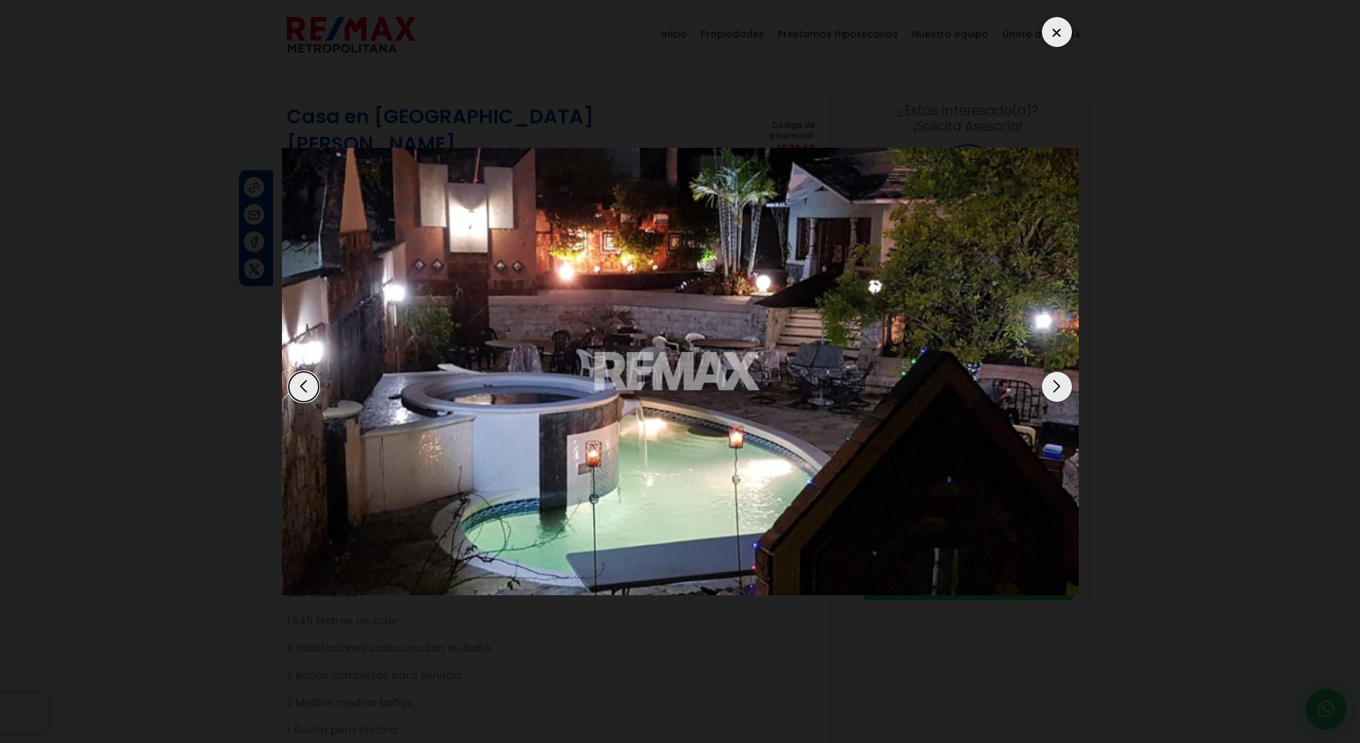
click at [1053, 388] on div "Next slide" at bounding box center [1057, 387] width 30 height 30
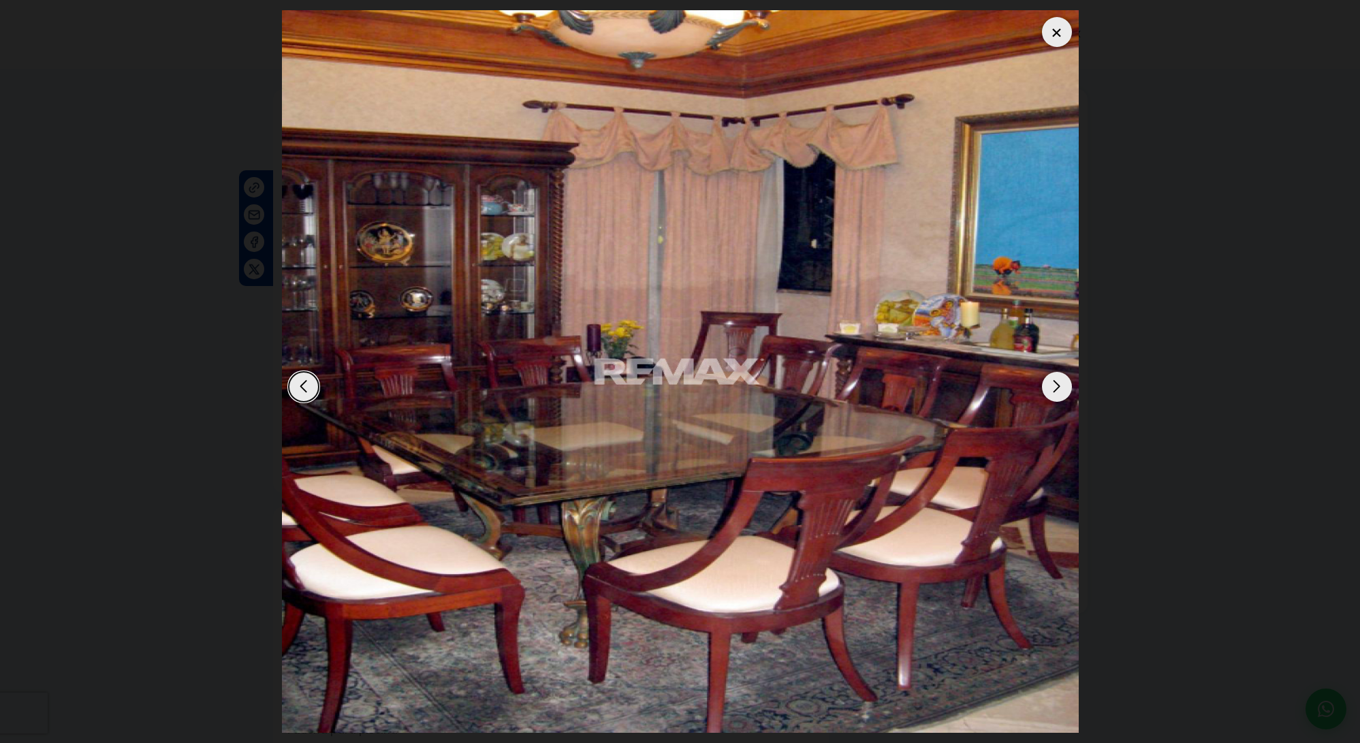
click at [1054, 388] on div "Next slide" at bounding box center [1057, 387] width 30 height 30
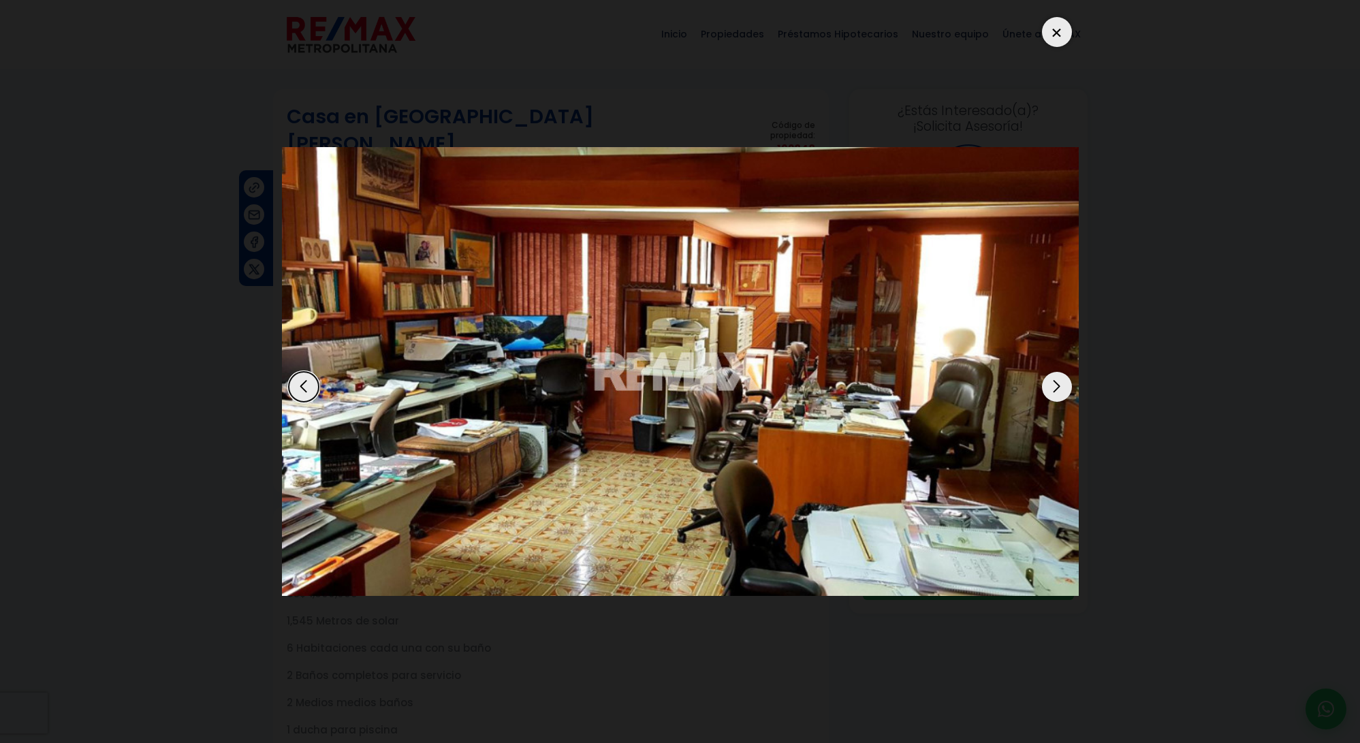
click at [1054, 388] on div "Next slide" at bounding box center [1057, 387] width 30 height 30
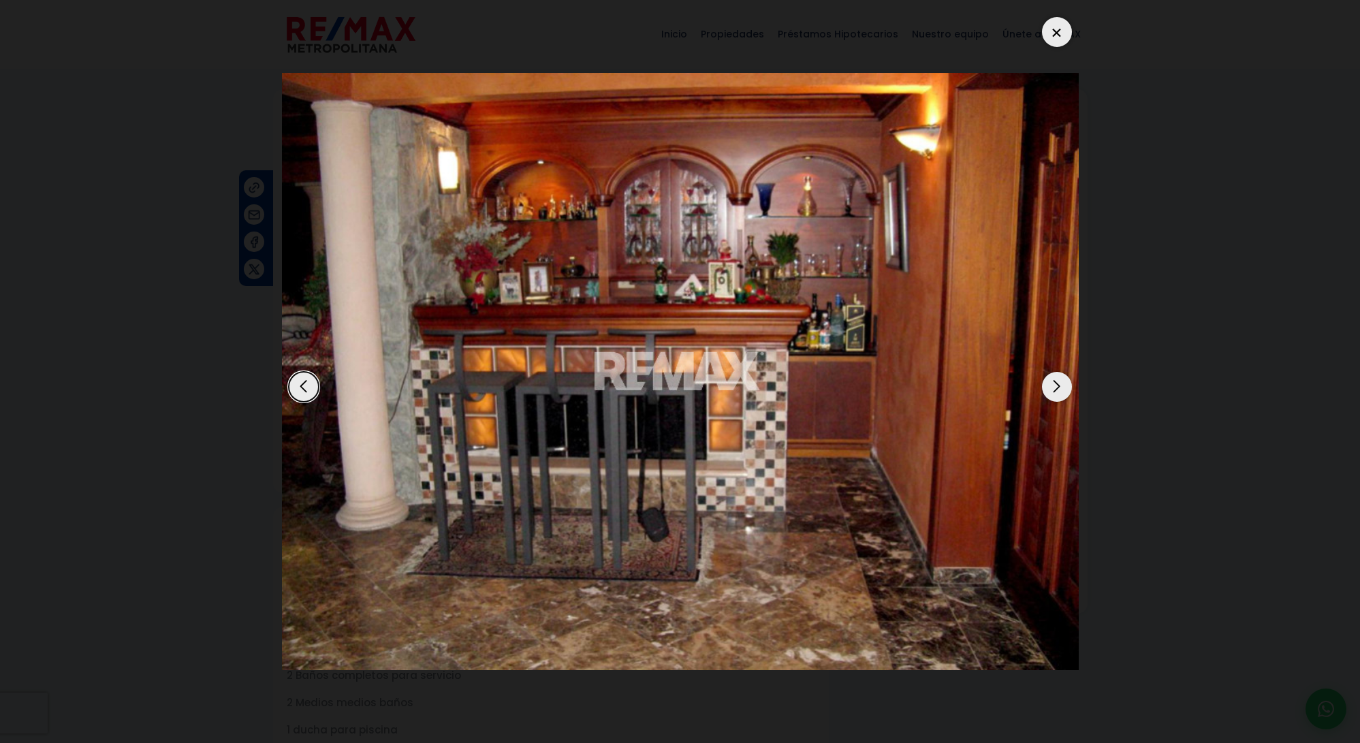
click at [1054, 388] on div "Next slide" at bounding box center [1057, 387] width 30 height 30
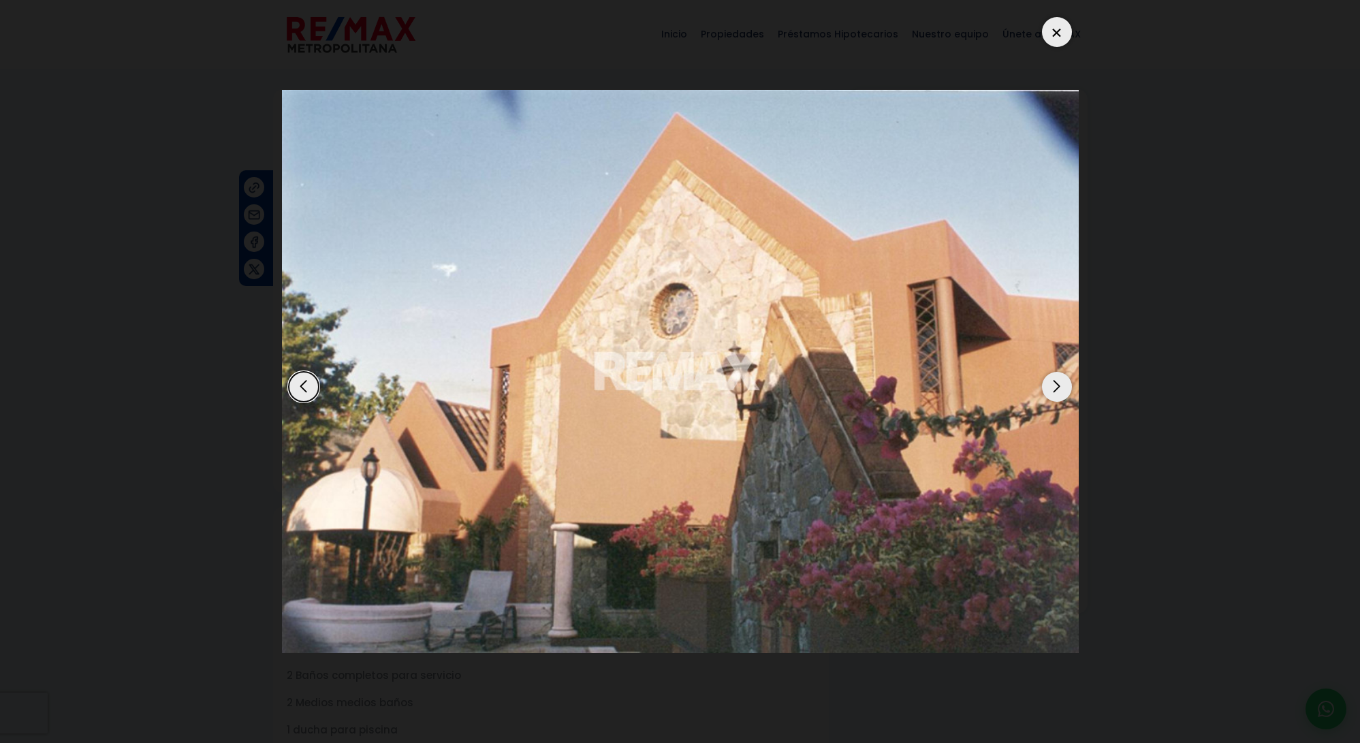
click at [1054, 388] on div "Next slide" at bounding box center [1057, 387] width 30 height 30
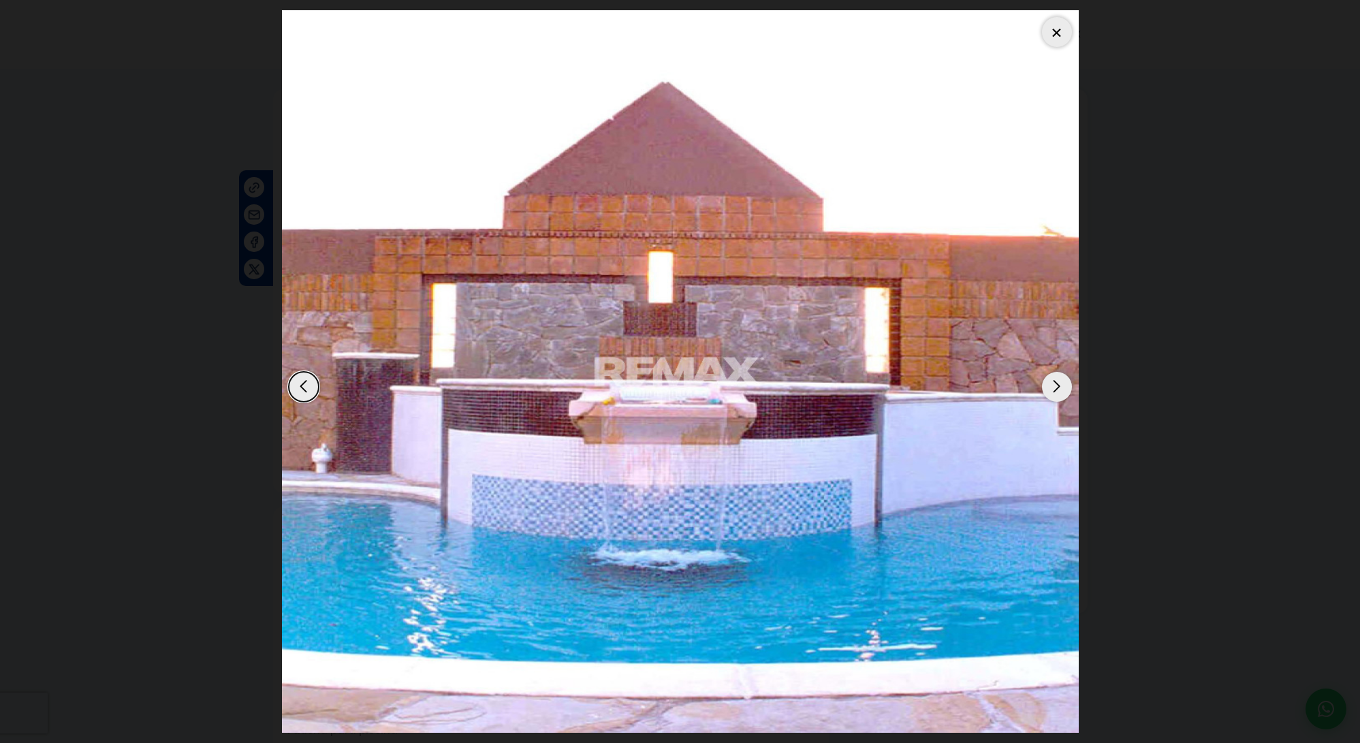
click at [1054, 388] on div "Next slide" at bounding box center [1057, 387] width 30 height 30
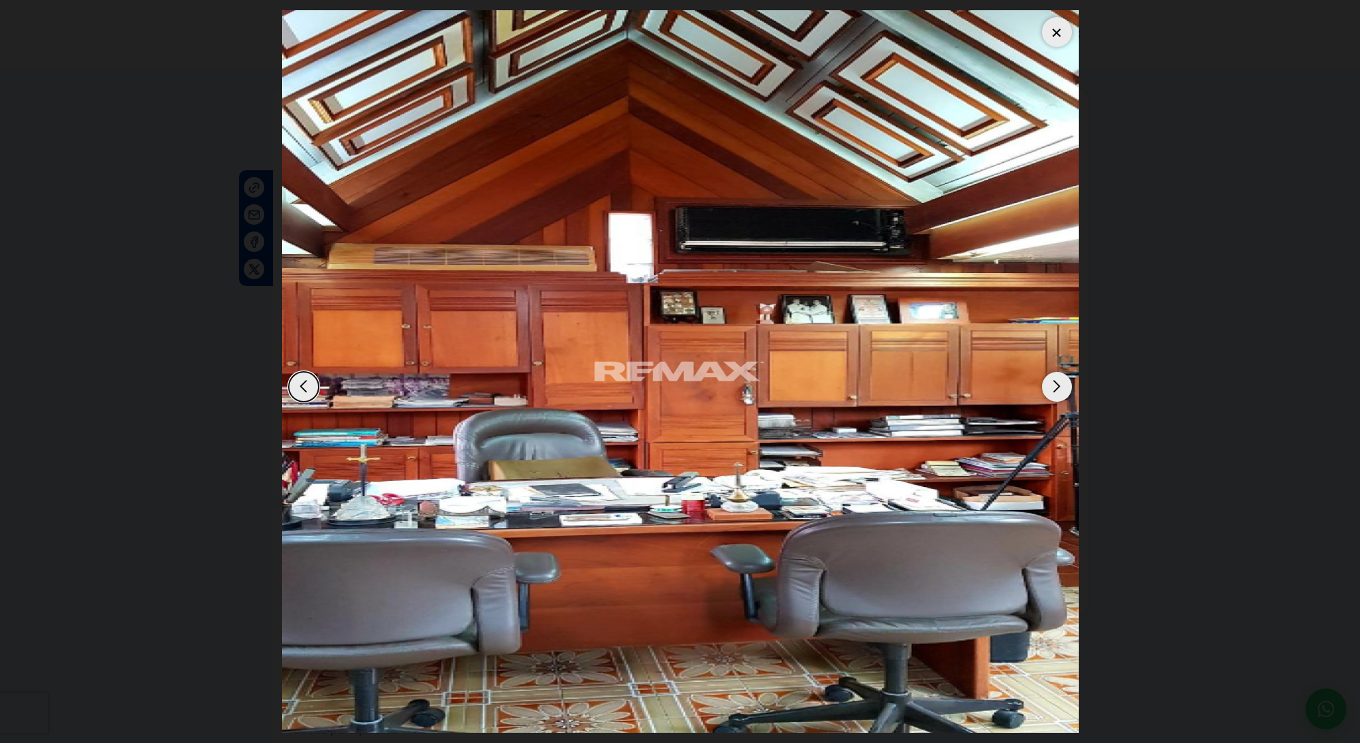
click at [1054, 388] on div "Next slide" at bounding box center [1057, 387] width 30 height 30
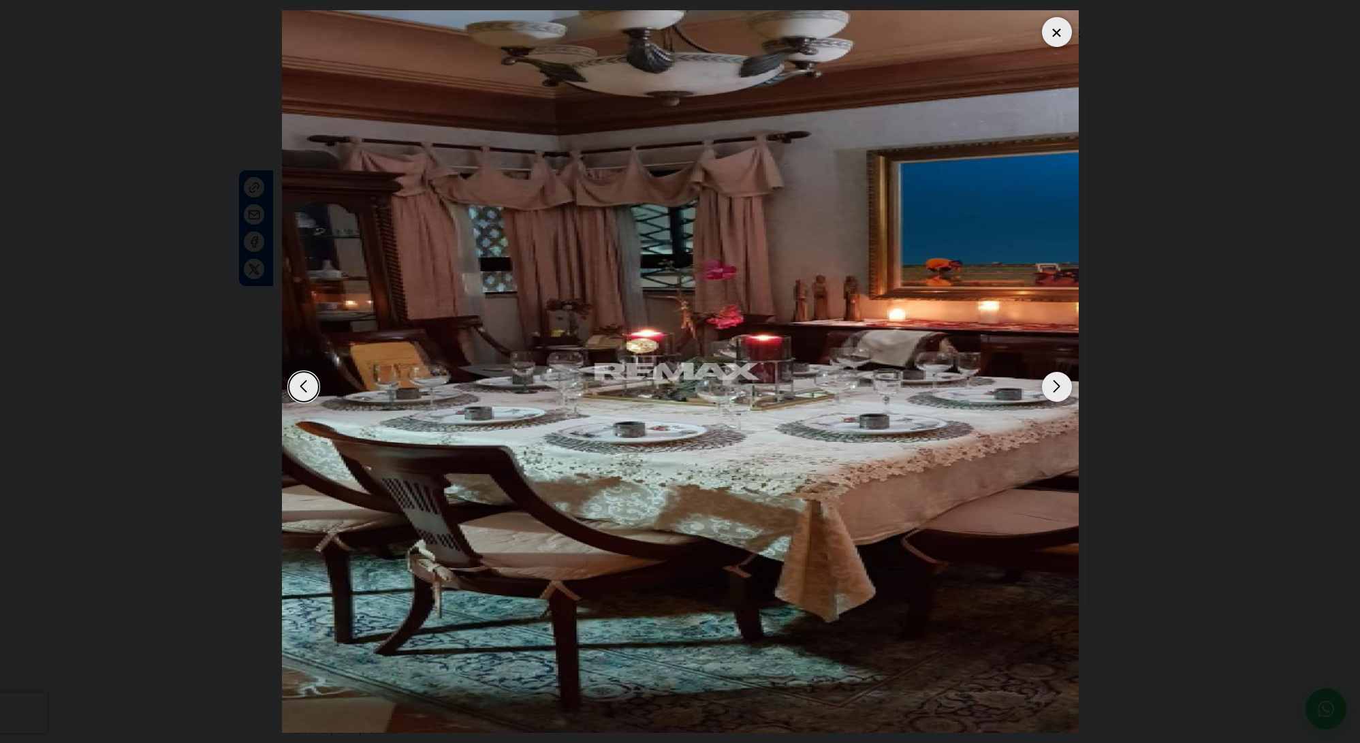
click at [1054, 388] on div "Next slide" at bounding box center [1057, 387] width 30 height 30
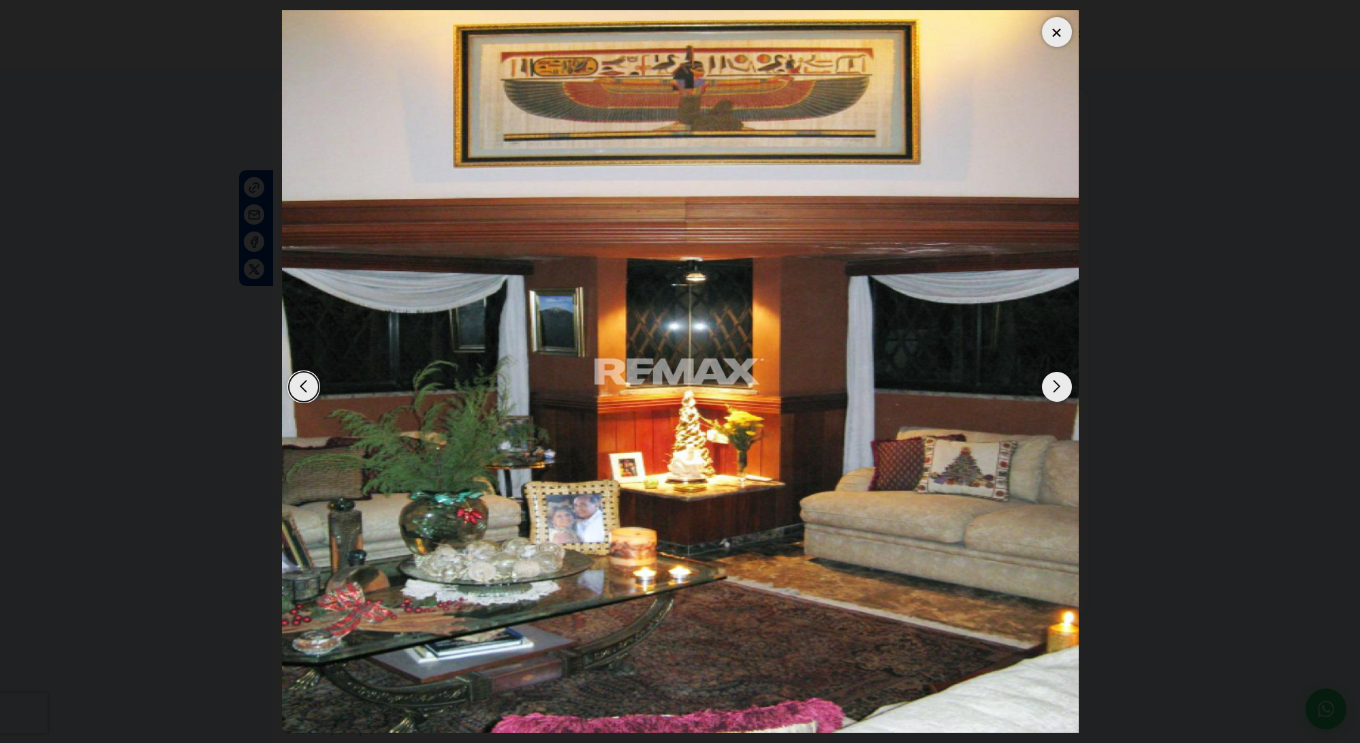
click at [1054, 388] on div "Next slide" at bounding box center [1057, 387] width 30 height 30
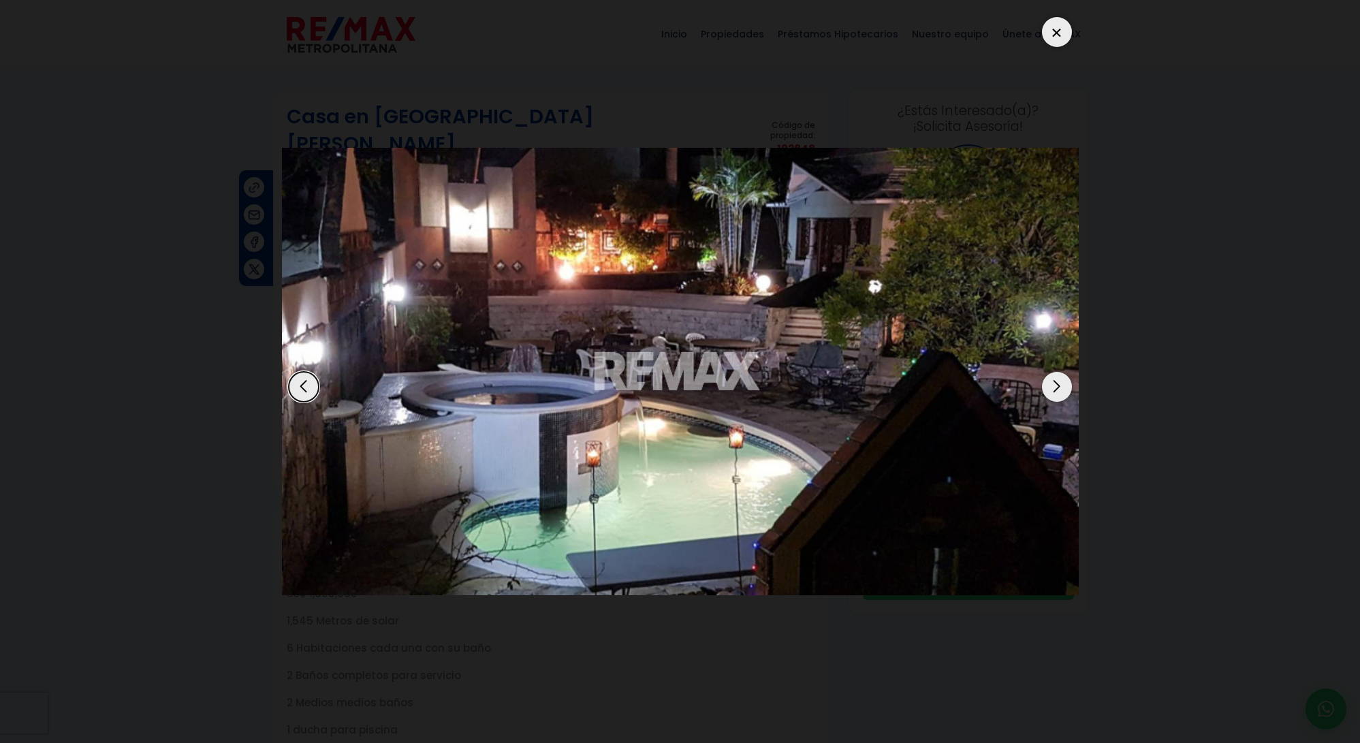
click at [1054, 388] on div "Next slide" at bounding box center [1057, 387] width 30 height 30
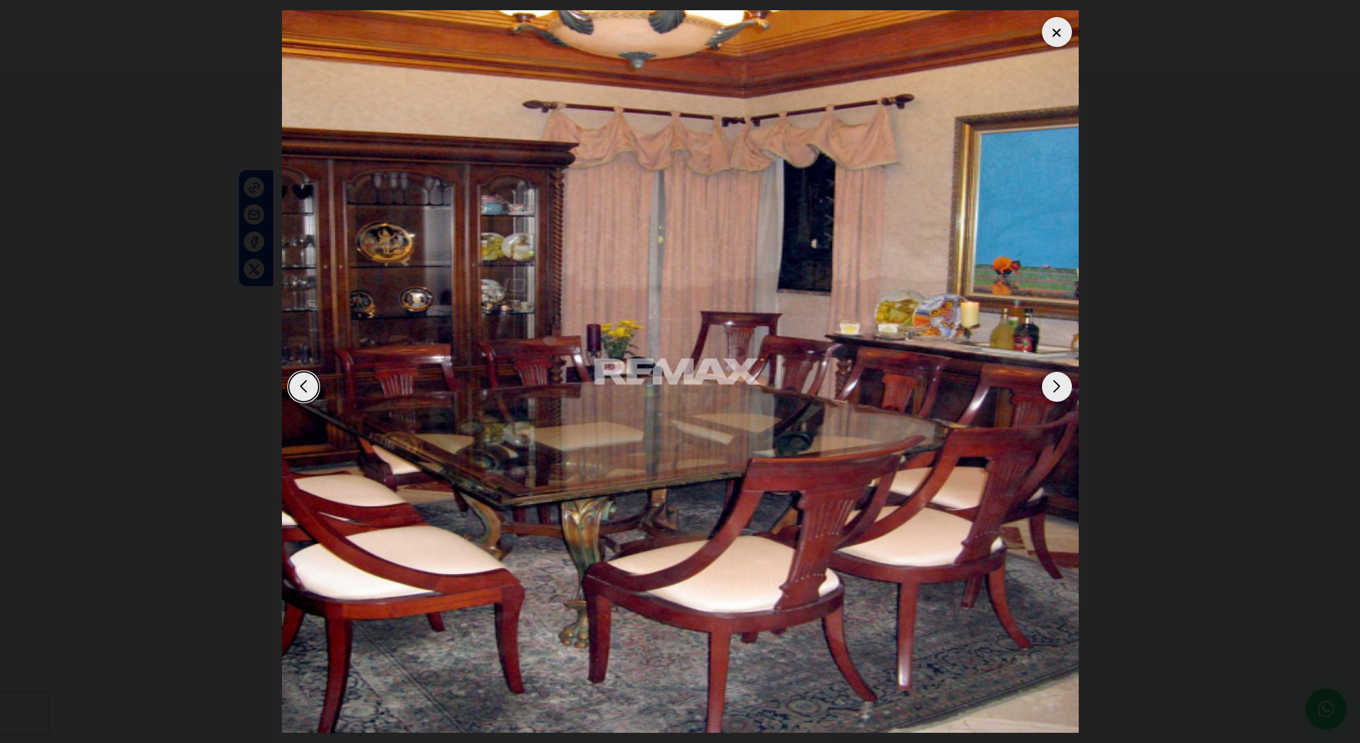
click at [1059, 25] on div at bounding box center [1057, 32] width 30 height 30
